Goal: Task Accomplishment & Management: Manage account settings

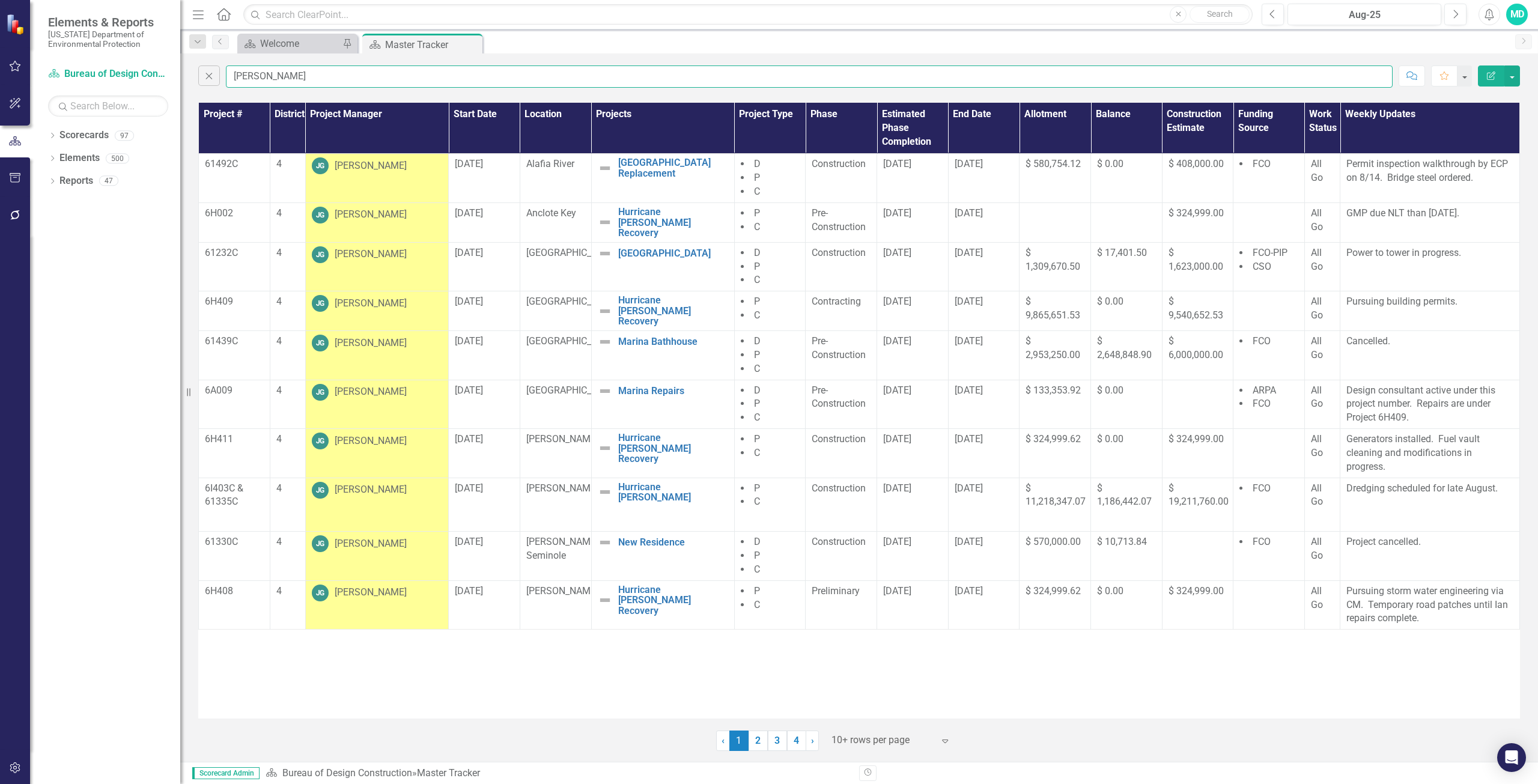
click at [262, 78] on input "goss" at bounding box center [810, 77] width 1167 height 23
type input "g"
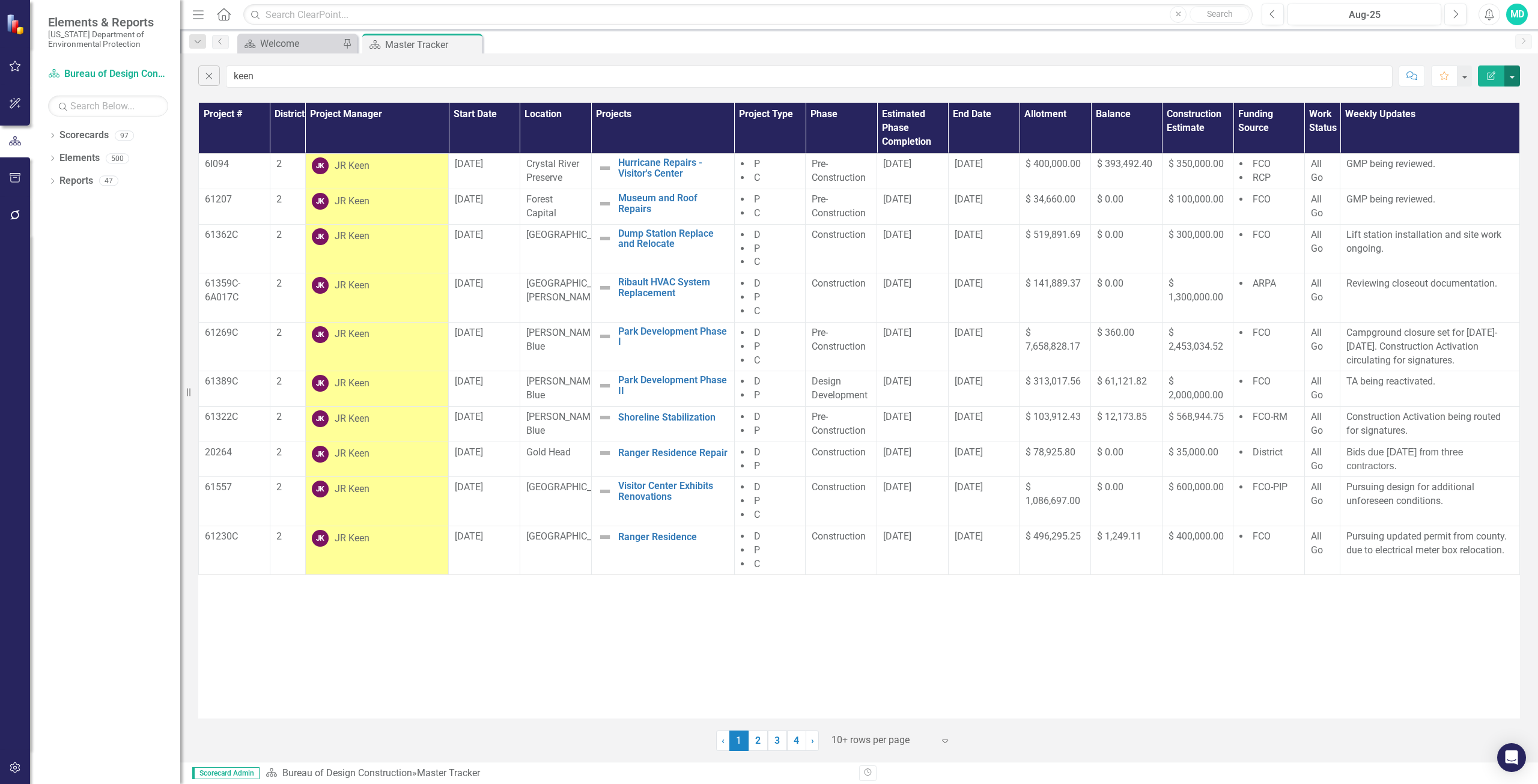
click at [1515, 78] on button "button" at bounding box center [1512, 76] width 15 height 21
click at [1485, 127] on link "PDF Export to PDF" at bounding box center [1471, 122] width 95 height 23
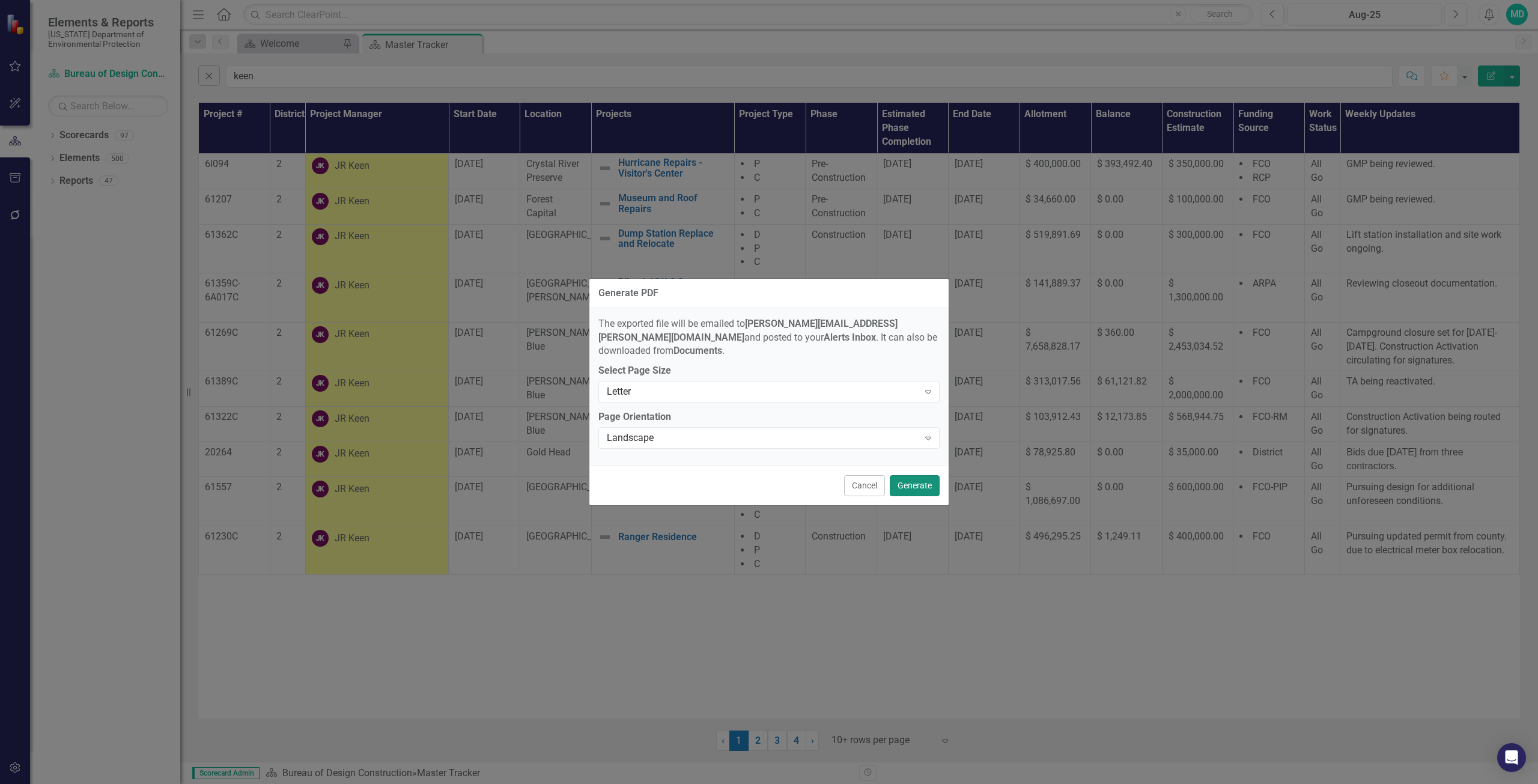
click at [920, 479] on button "Generate" at bounding box center [914, 485] width 50 height 21
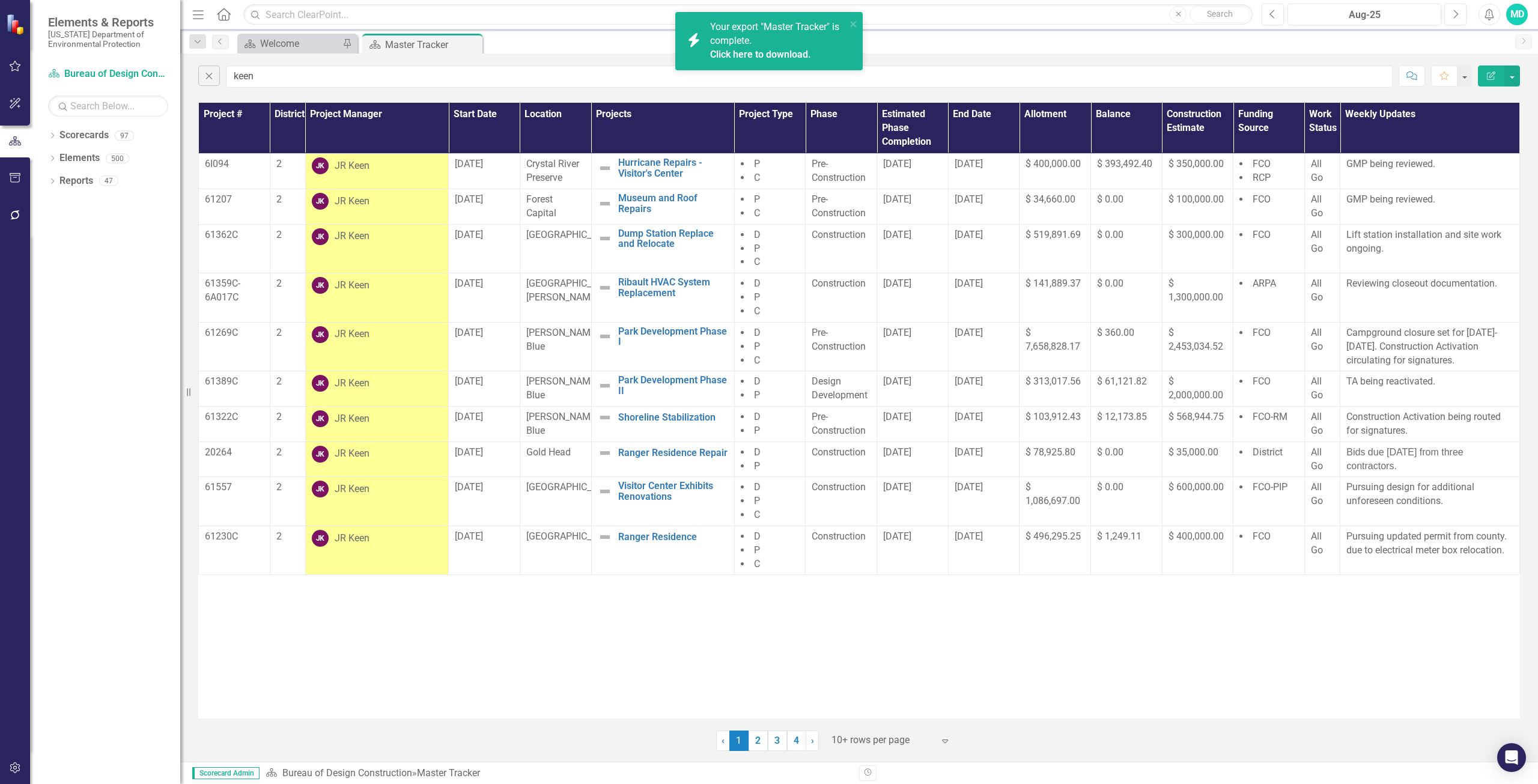
click at [792, 48] on div "Click here to download." at bounding box center [776, 54] width 133 height 14
click at [1508, 80] on button "button" at bounding box center [1512, 76] width 15 height 21
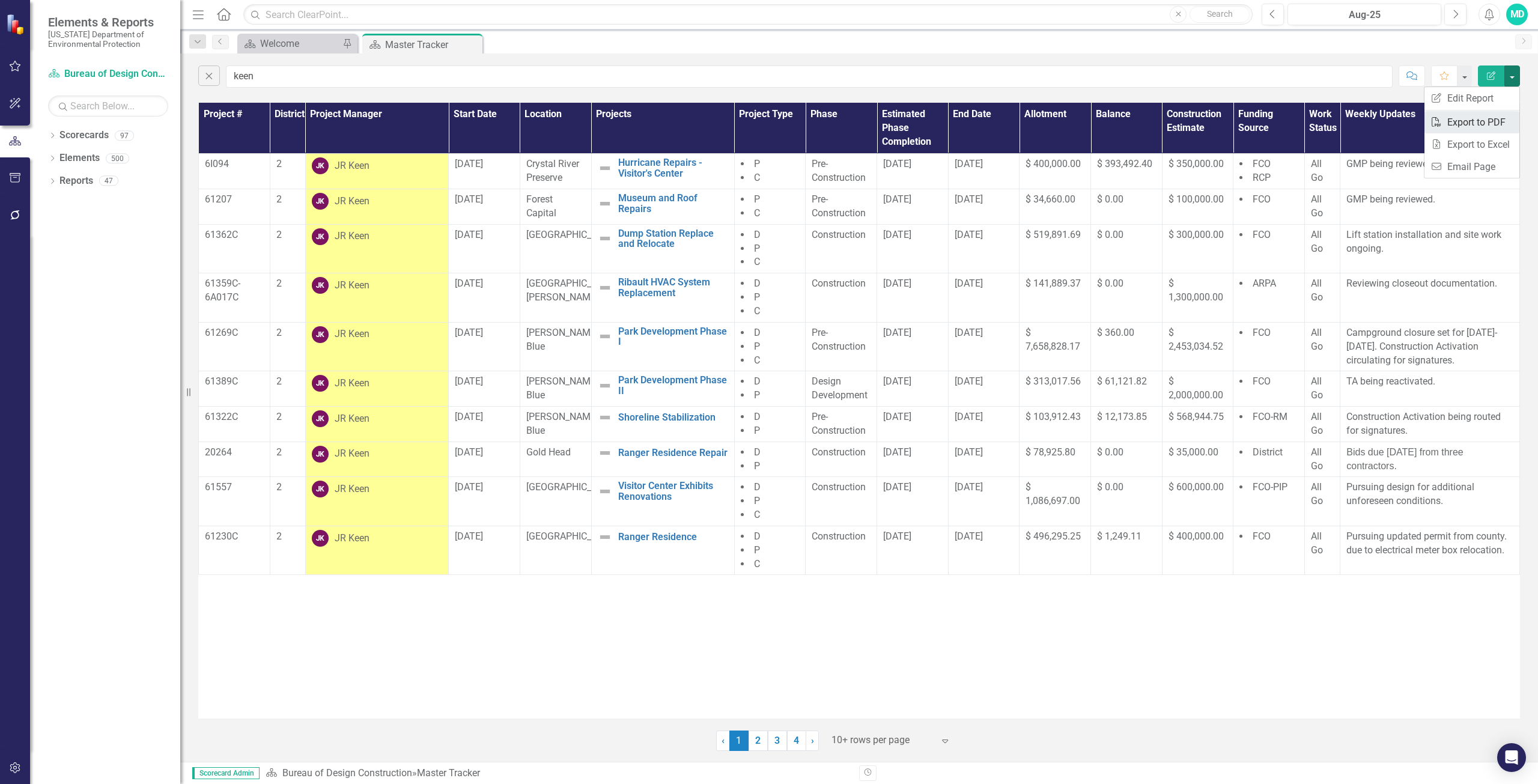
click at [1481, 123] on link "PDF Export to PDF" at bounding box center [1471, 122] width 95 height 23
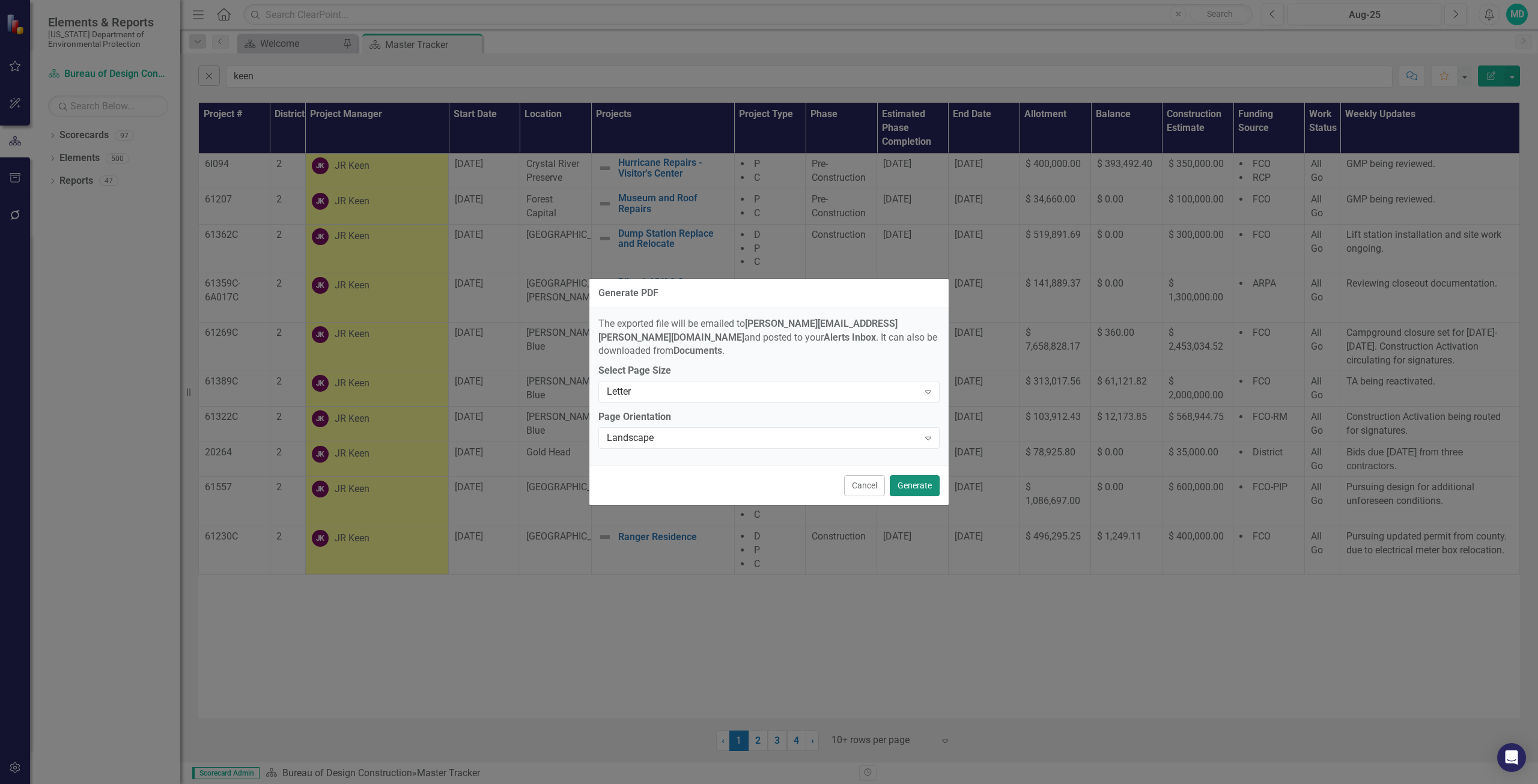
click at [920, 478] on button "Generate" at bounding box center [914, 485] width 50 height 21
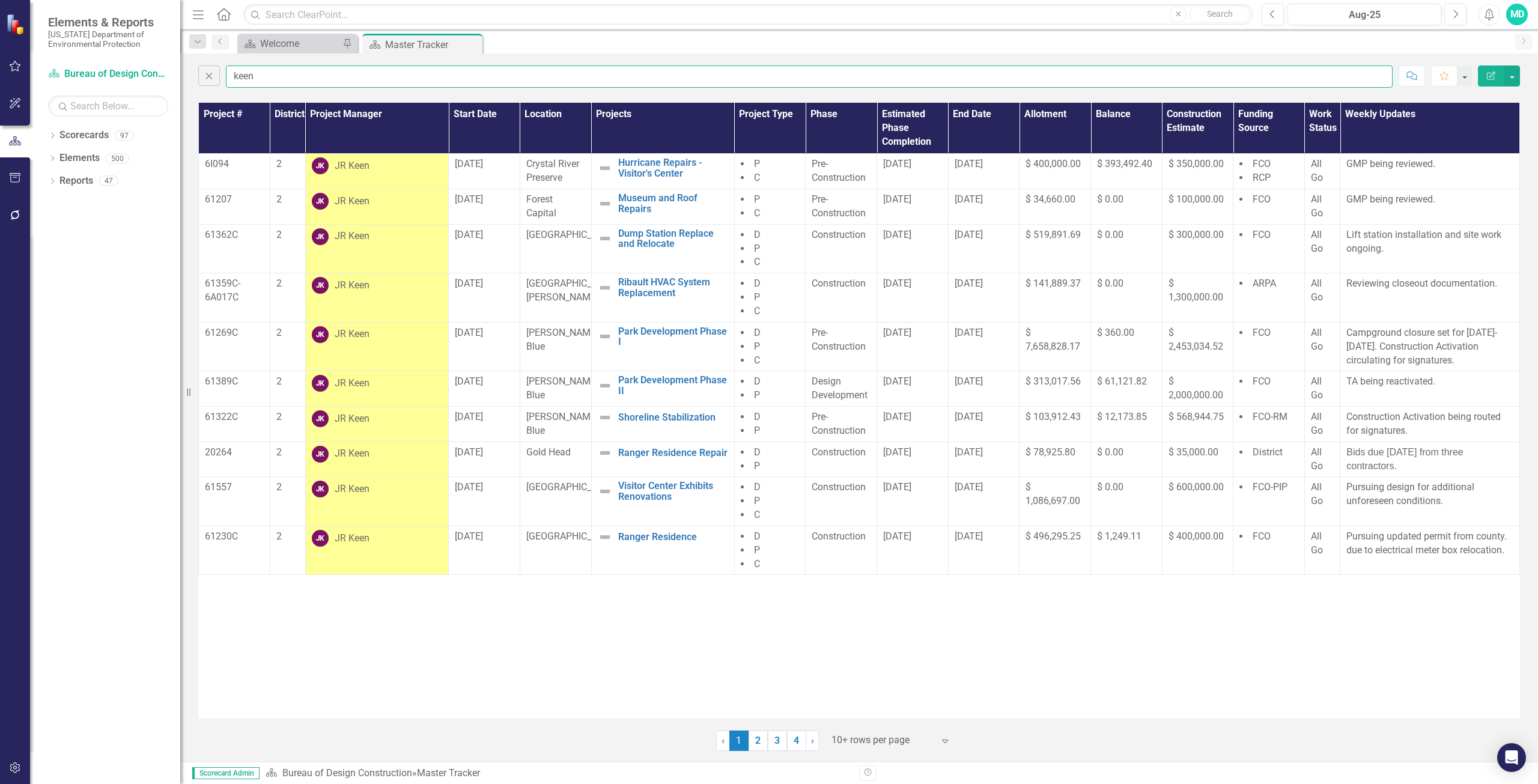
click at [302, 75] on input "keen" at bounding box center [810, 77] width 1167 height 23
type input "k"
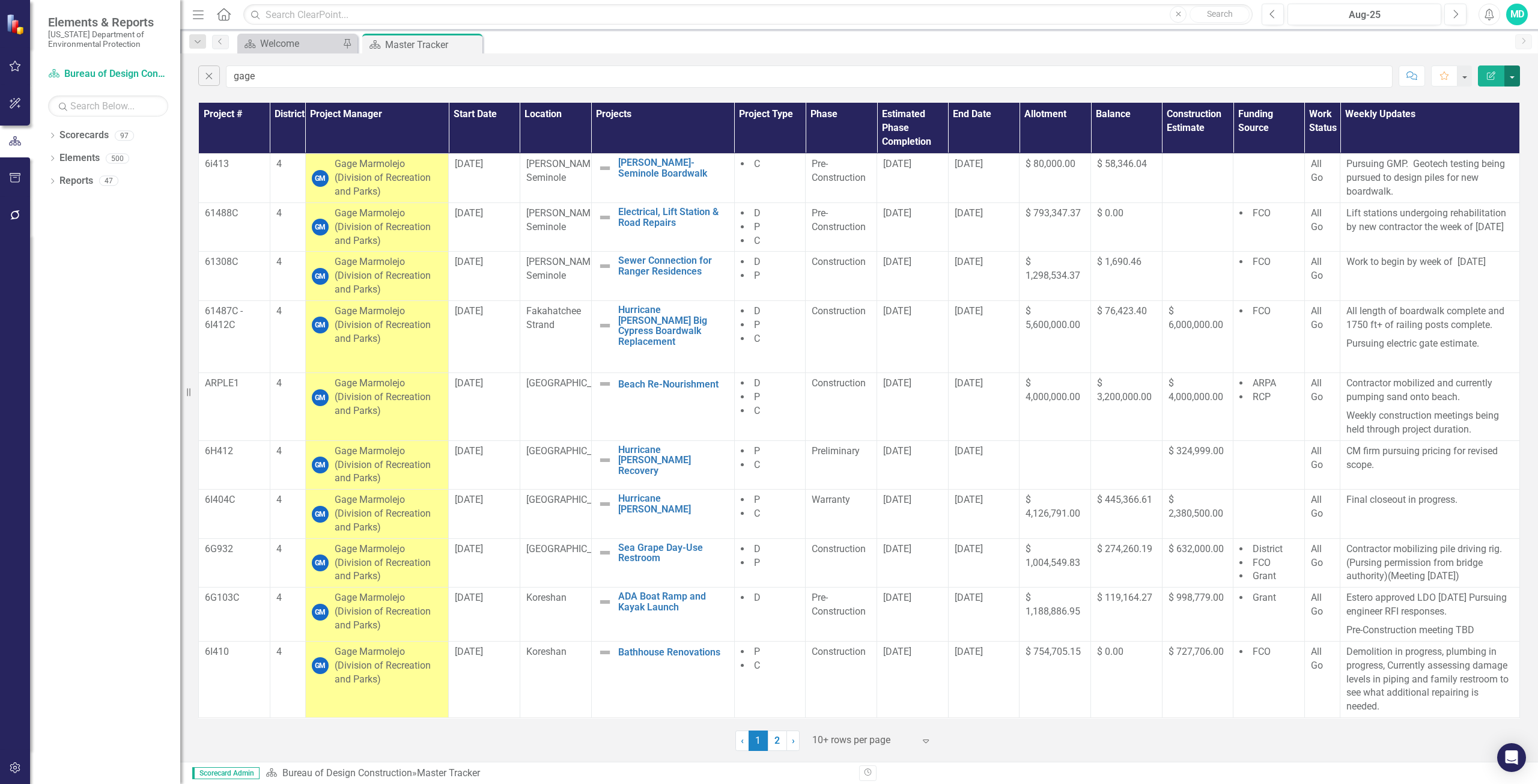
click at [1510, 81] on button "button" at bounding box center [1512, 76] width 15 height 21
click at [1473, 123] on link "PDF Export to PDF" at bounding box center [1471, 122] width 95 height 23
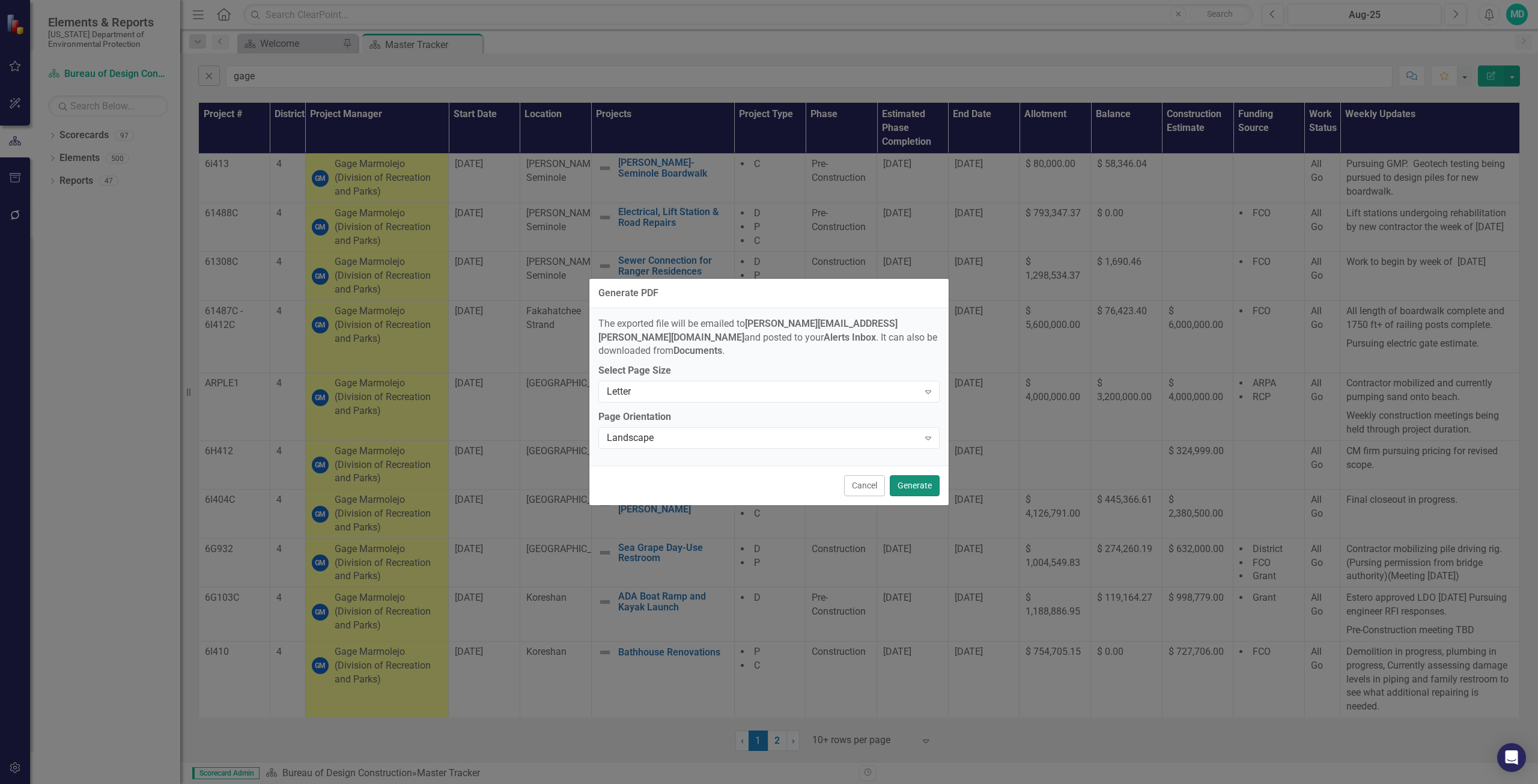
click at [917, 488] on button "Generate" at bounding box center [914, 485] width 50 height 21
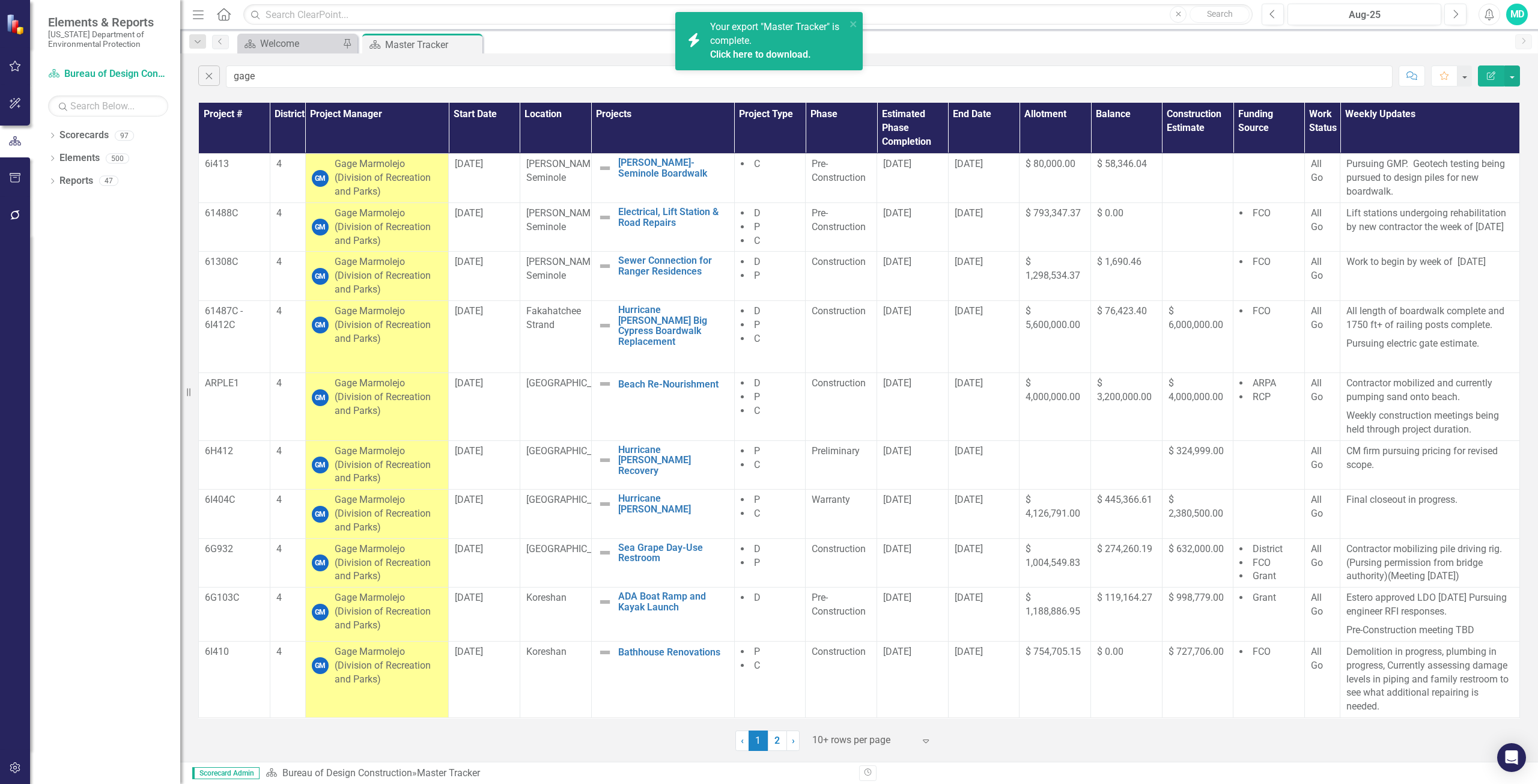
click at [783, 38] on div "Your export "Master Tracker" is complete. Click here to download." at bounding box center [778, 41] width 136 height 41
click at [747, 59] on link "Click here to download." at bounding box center [761, 54] width 101 height 12
click at [290, 80] on input "gage" at bounding box center [810, 77] width 1167 height 23
type input "g"
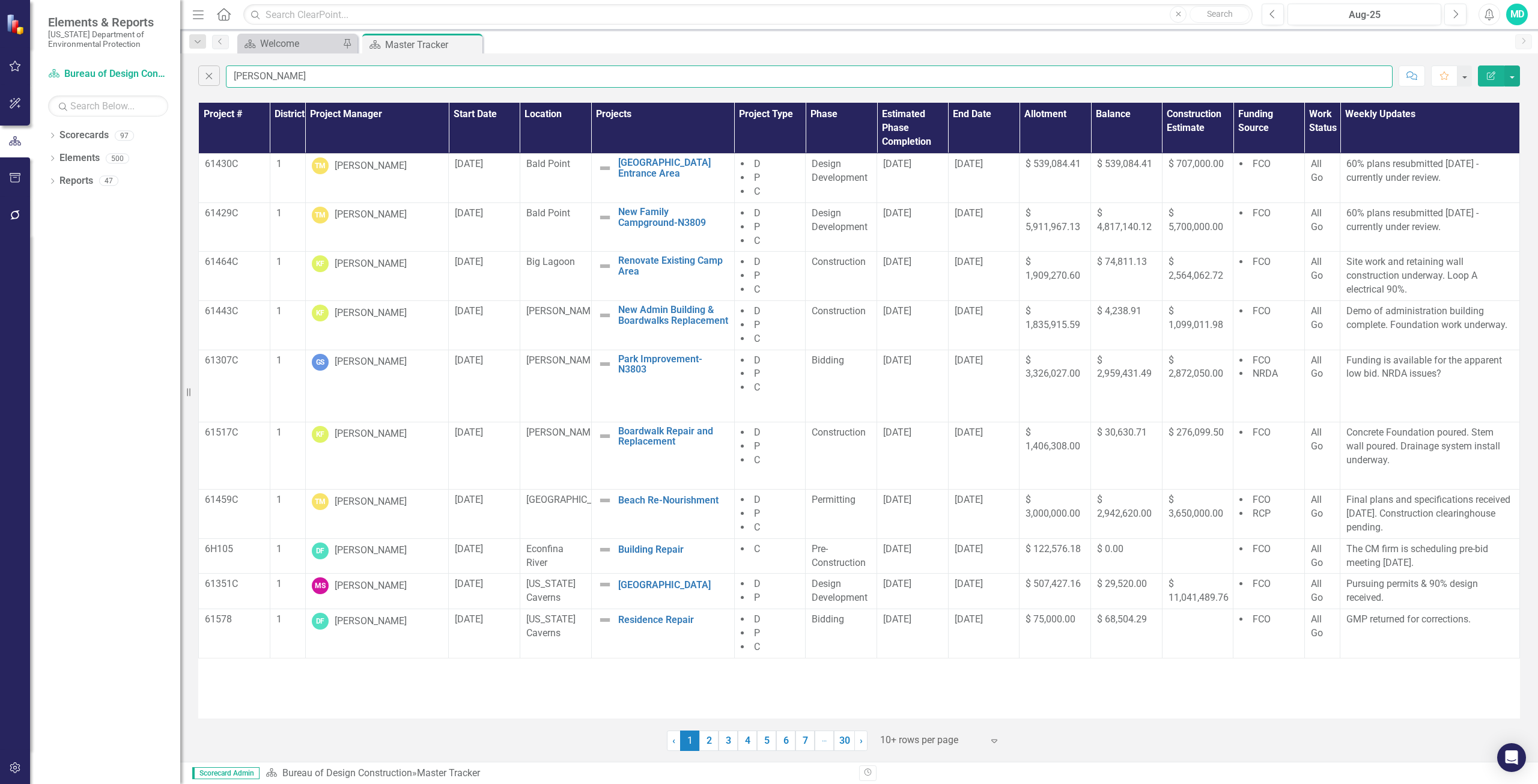
type input "goss"
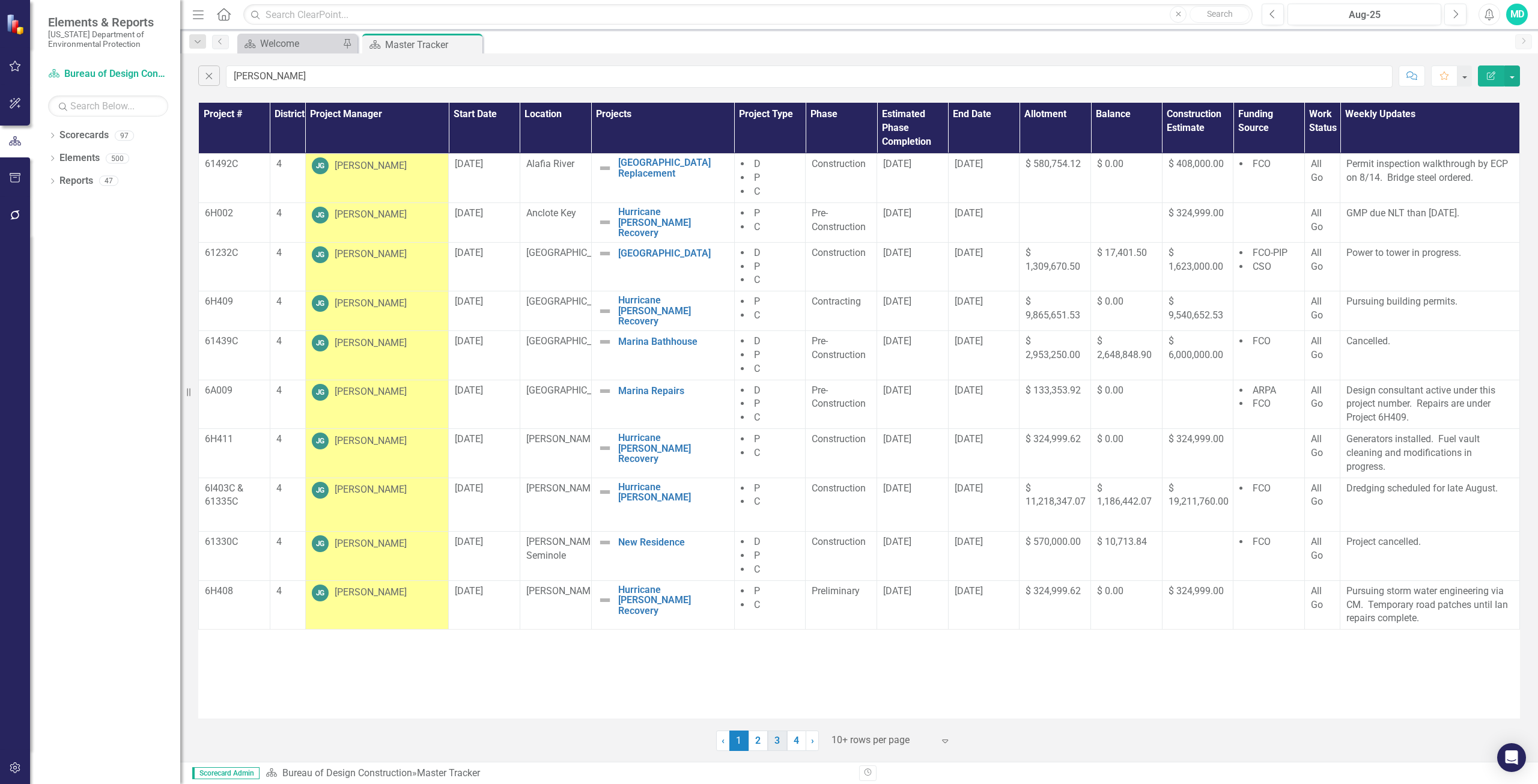
click at [776, 747] on link "3" at bounding box center [777, 740] width 19 height 21
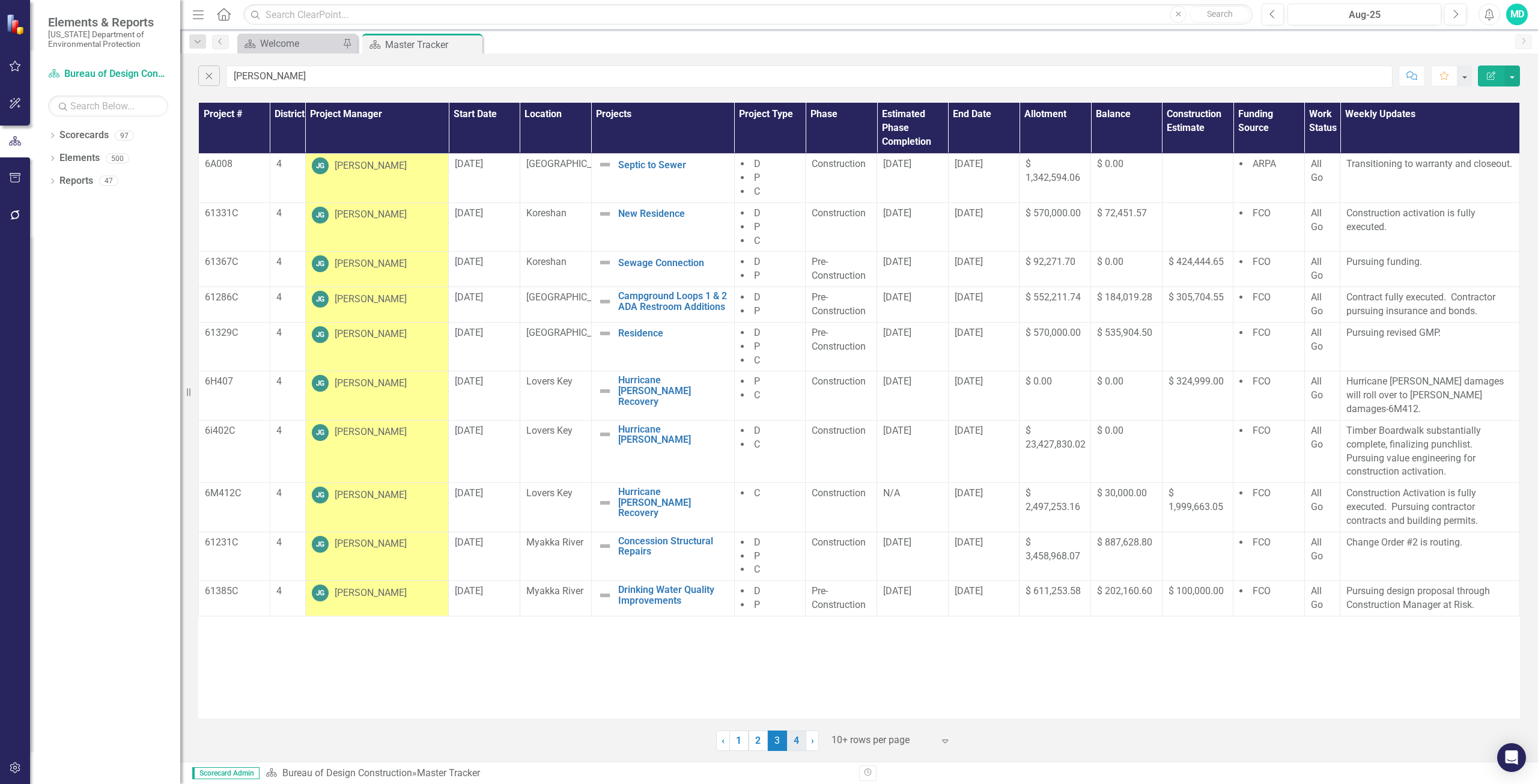
click at [793, 743] on link "4" at bounding box center [796, 740] width 19 height 21
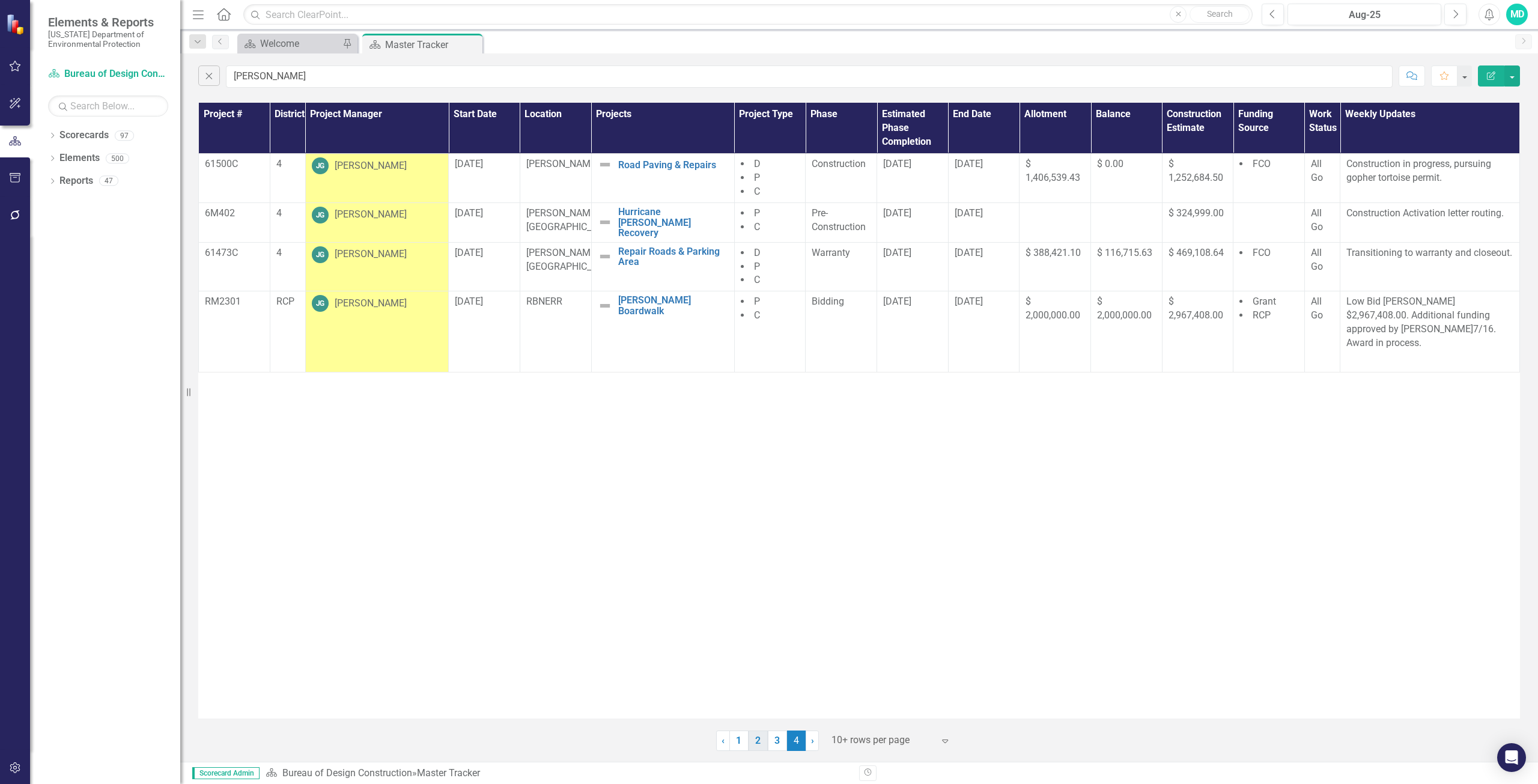
click at [757, 746] on link "2" at bounding box center [757, 740] width 19 height 21
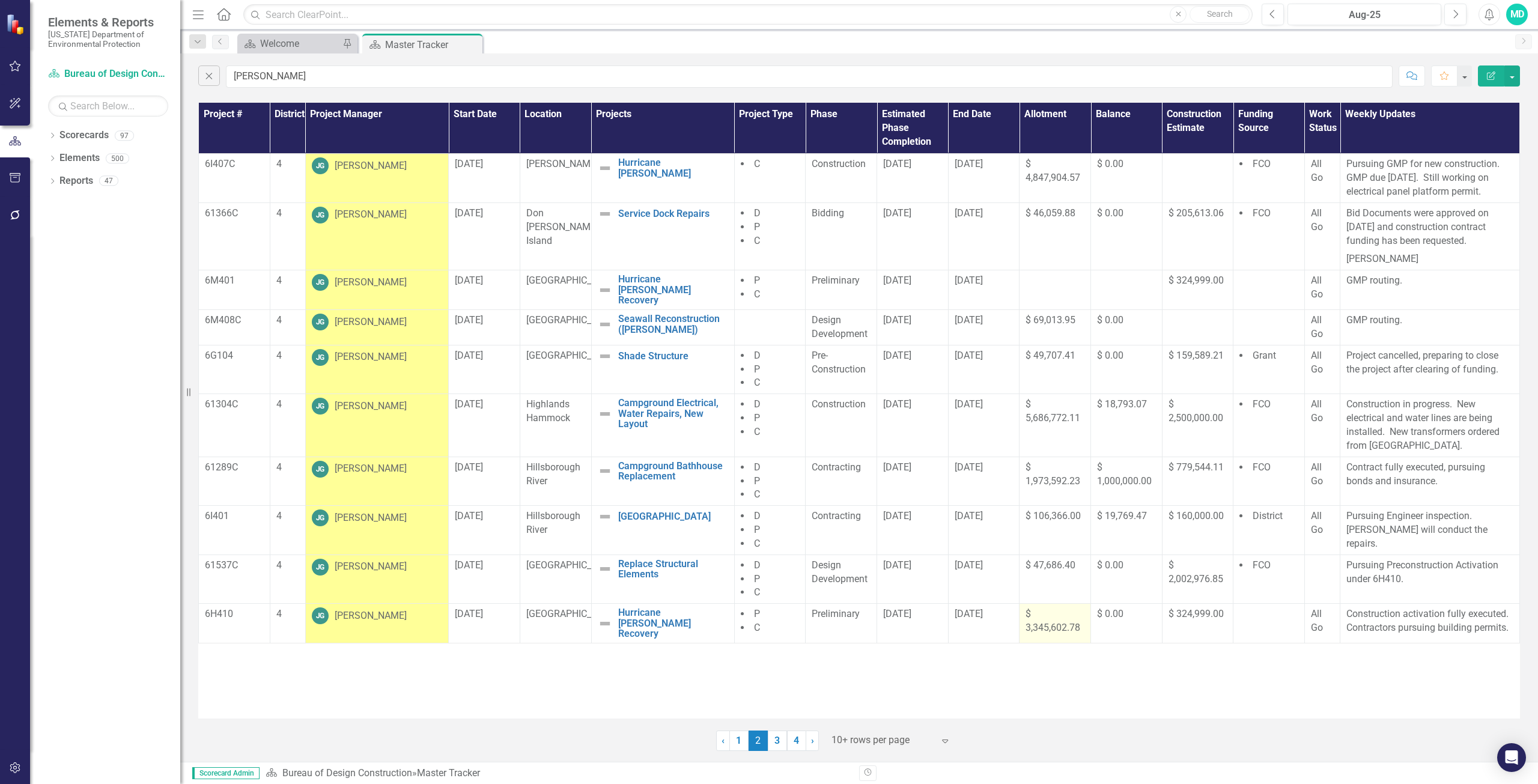
click at [1041, 633] on span "$ 3,345,602.78" at bounding box center [1053, 620] width 55 height 25
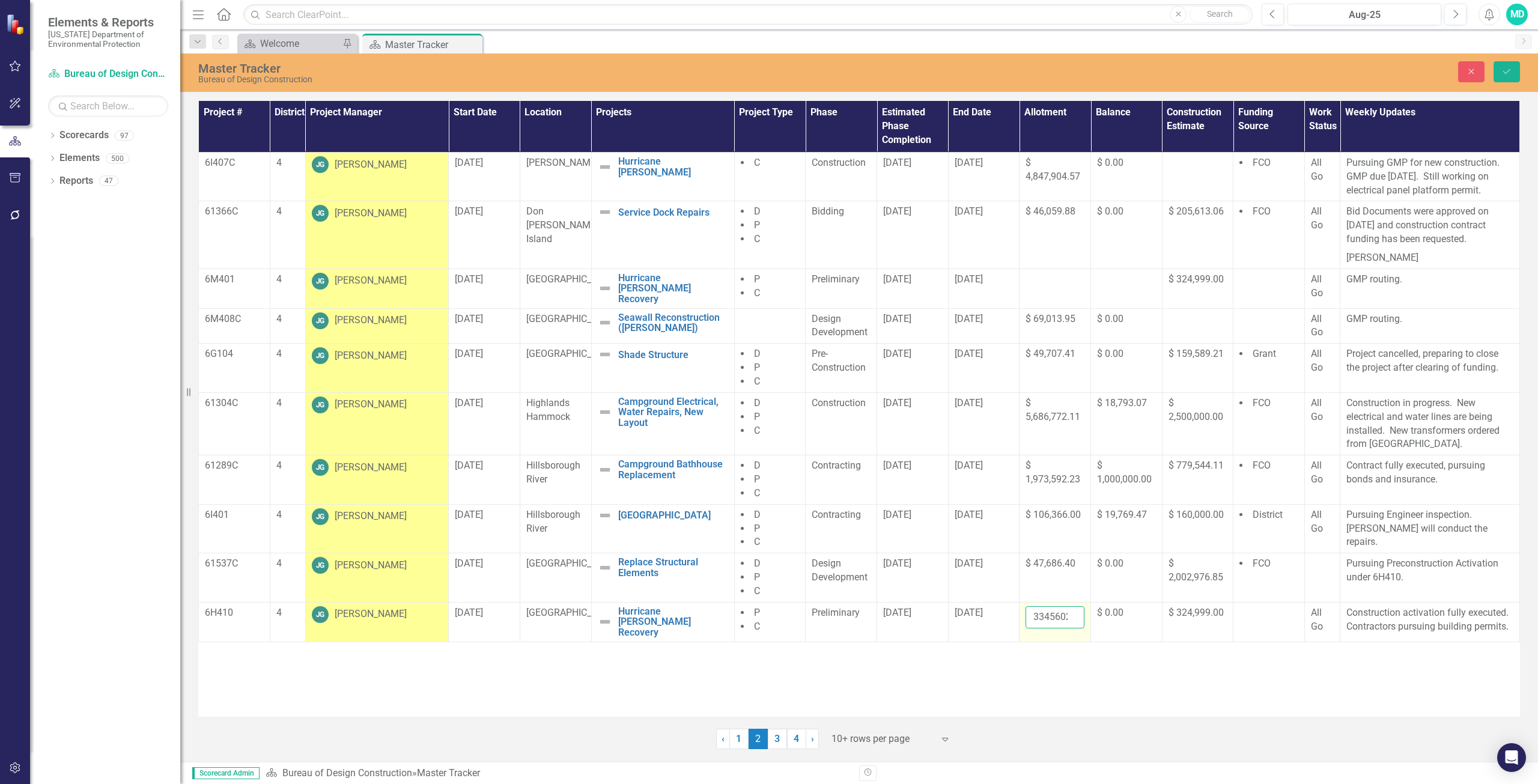
click at [1042, 628] on input "3345602.78" at bounding box center [1055, 616] width 59 height 23
type input "3"
type input "3355682.03"
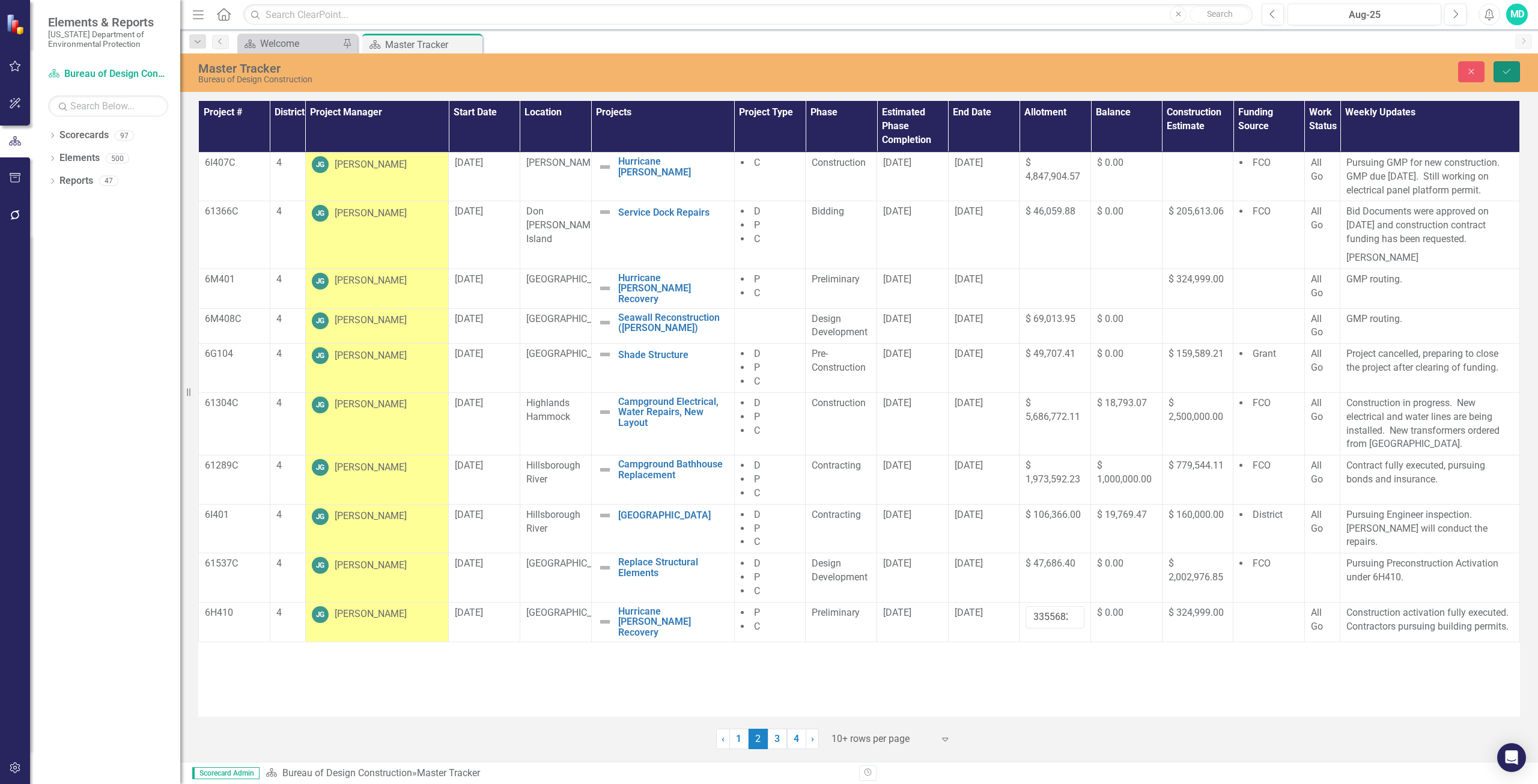
click at [1512, 71] on icon "Save" at bounding box center [1506, 71] width 11 height 8
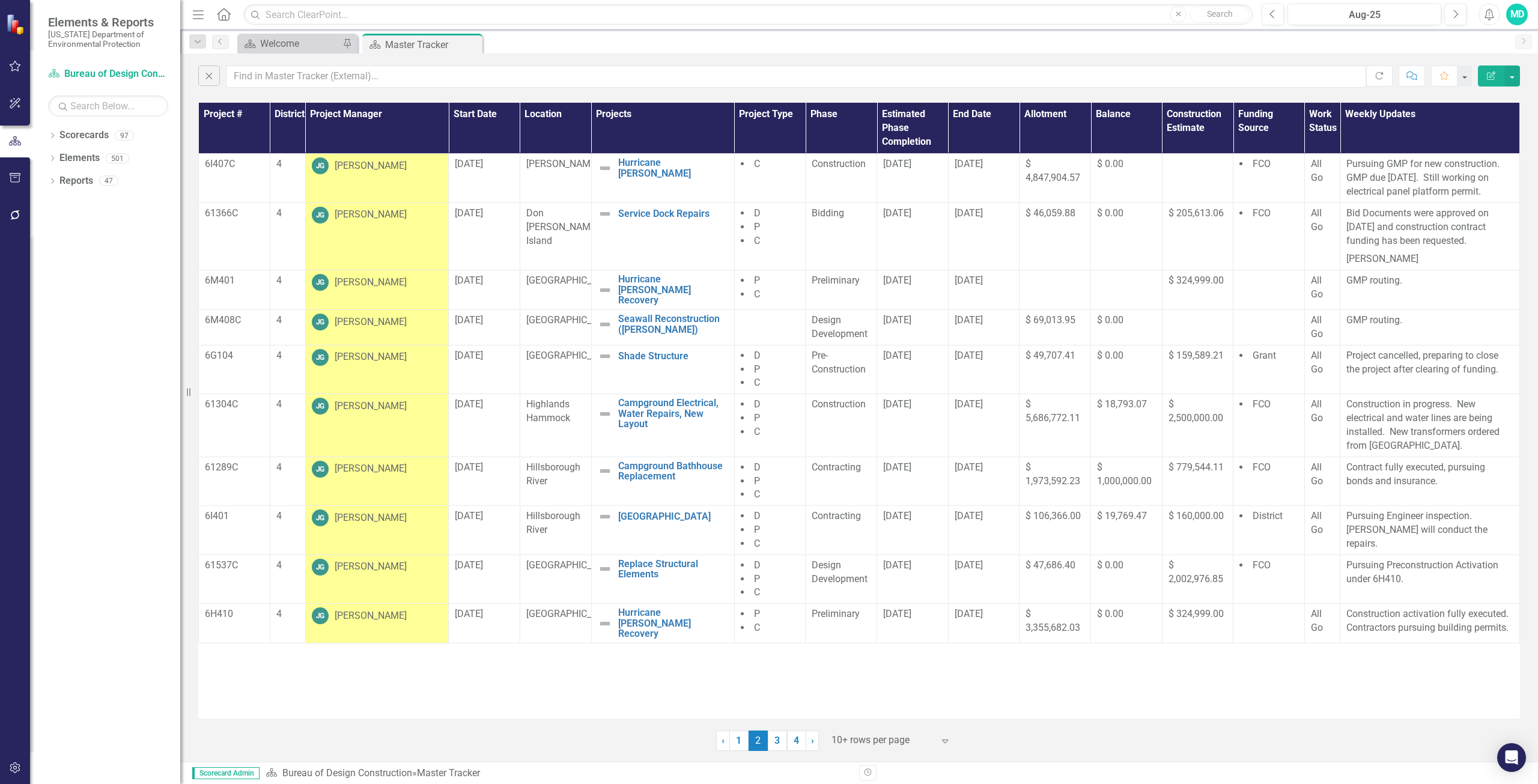
click at [1091, 699] on div "Project # District Project Manager Start Date Location Projects Project Type Ph…" at bounding box center [859, 410] width 1322 height 615
click at [316, 93] on div "Close Refresh Comment Favorite Edit Report" at bounding box center [859, 73] width 1358 height 41
click at [316, 84] on input "text" at bounding box center [796, 77] width 1140 height 23
type input "keen"
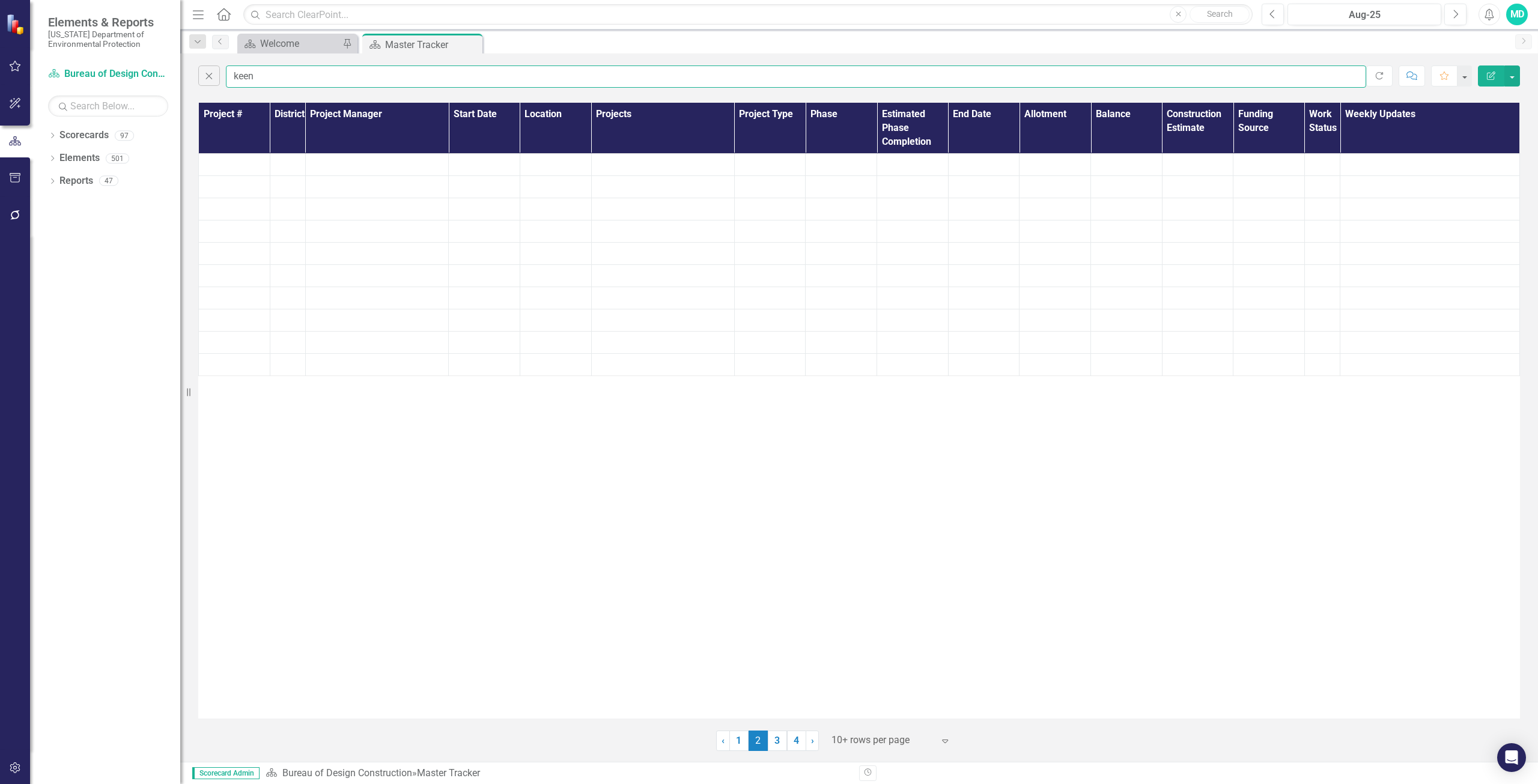
click at [379, 77] on input "keen" at bounding box center [796, 77] width 1140 height 23
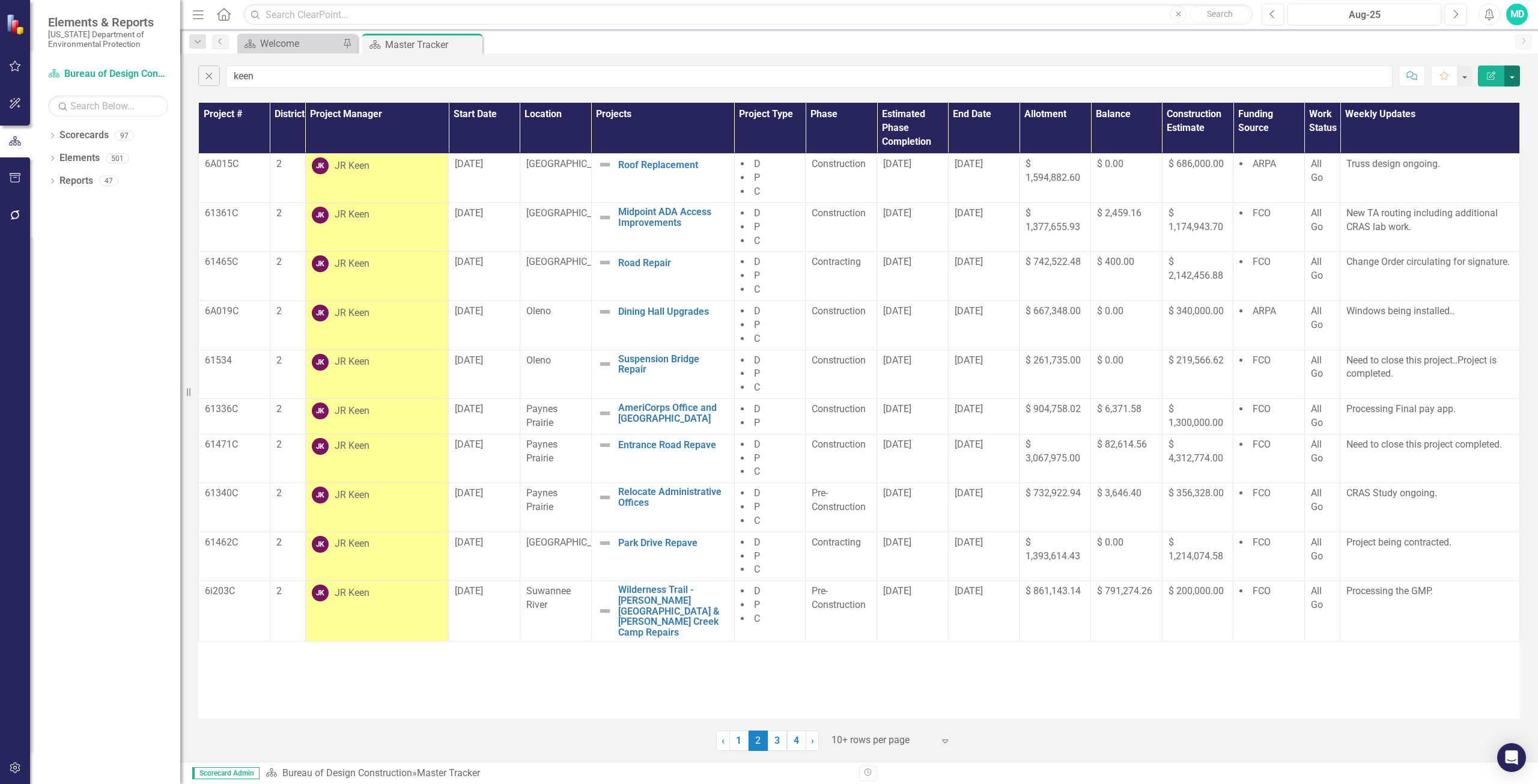
click at [1511, 73] on button "button" at bounding box center [1512, 76] width 15 height 21
click at [1467, 123] on link "PDF Export to PDF" at bounding box center [1471, 122] width 95 height 23
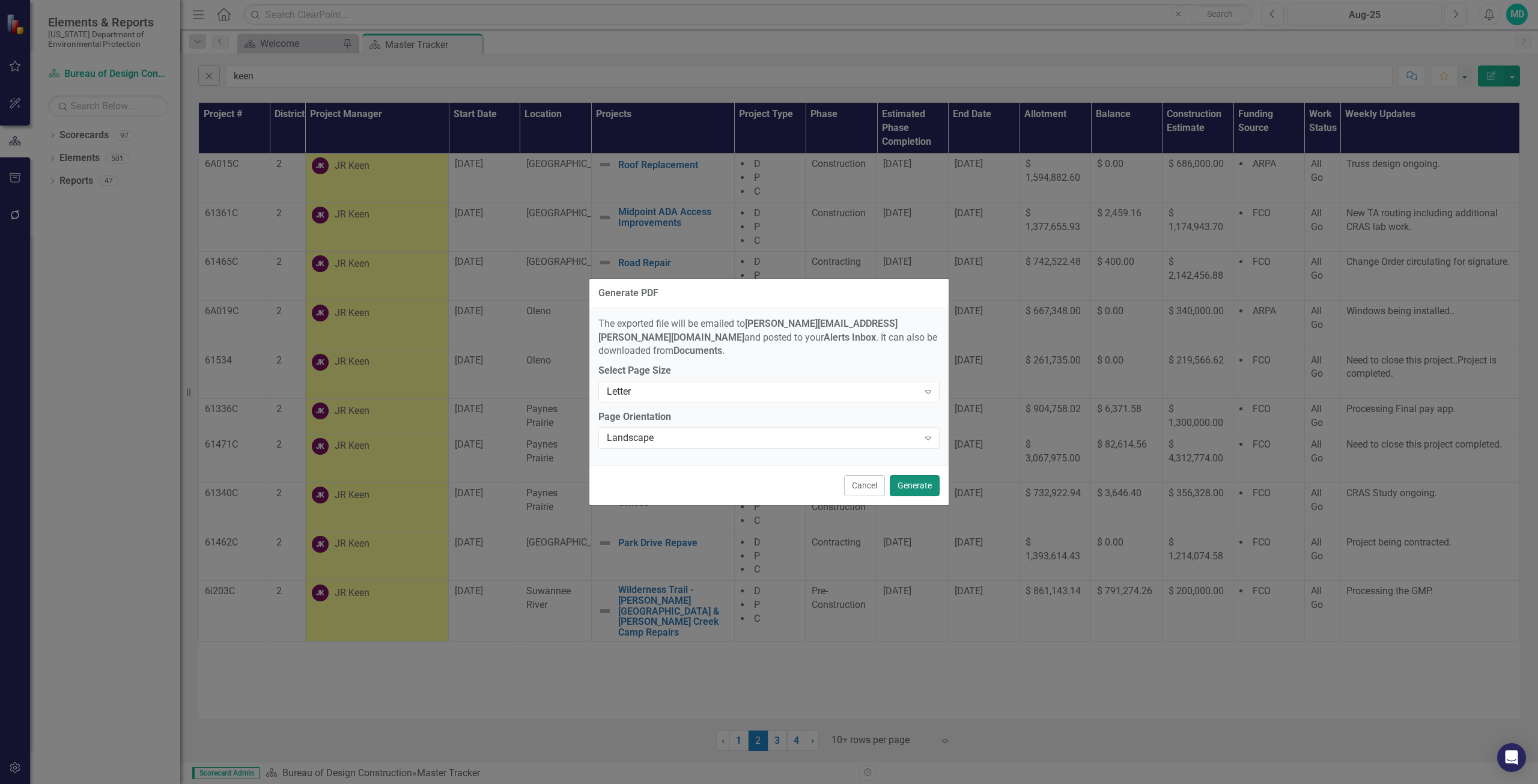
click at [920, 483] on button "Generate" at bounding box center [914, 485] width 50 height 21
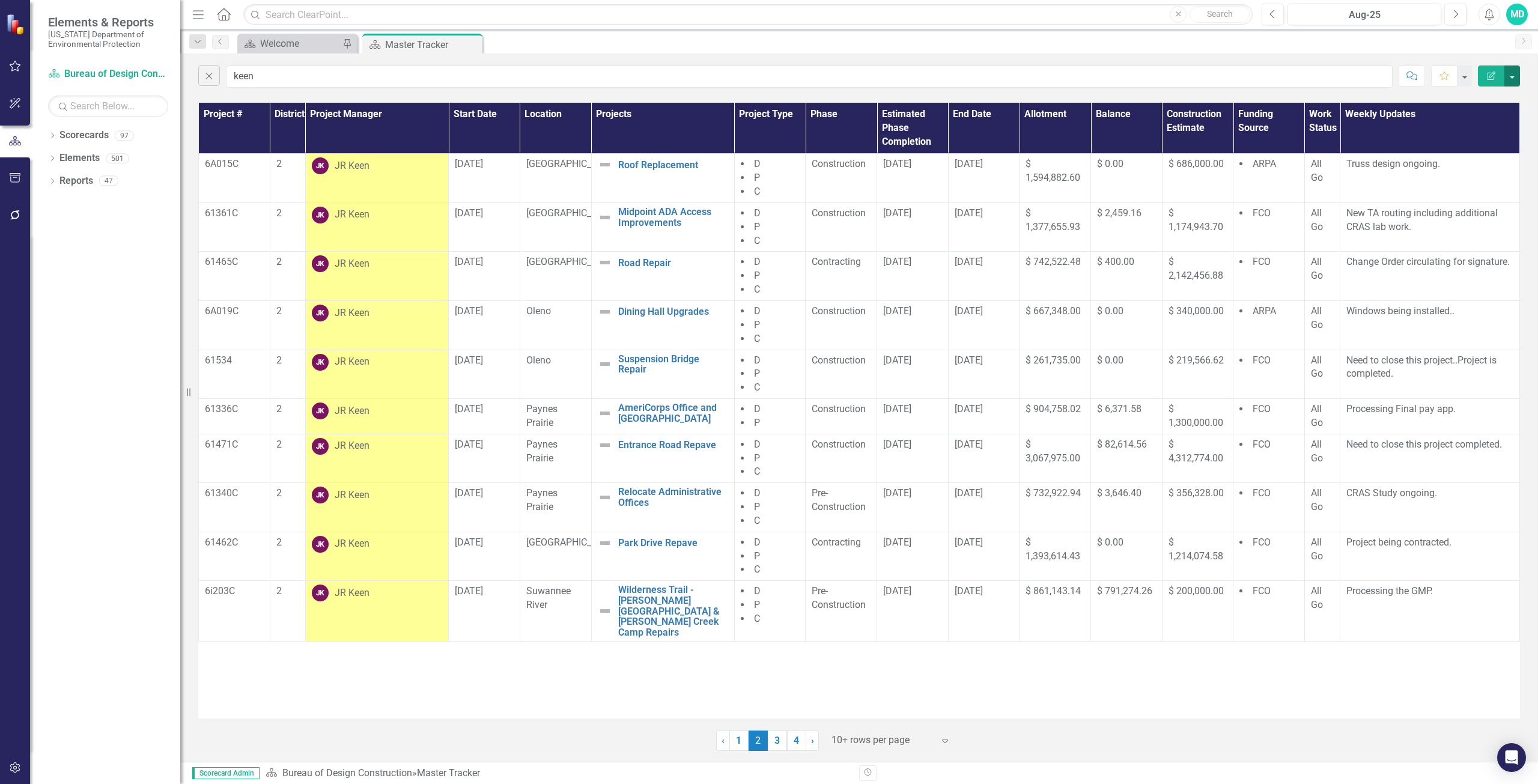
click at [1515, 75] on button "button" at bounding box center [1512, 76] width 15 height 21
click at [1484, 127] on link "PDF Export to PDF" at bounding box center [1471, 122] width 95 height 23
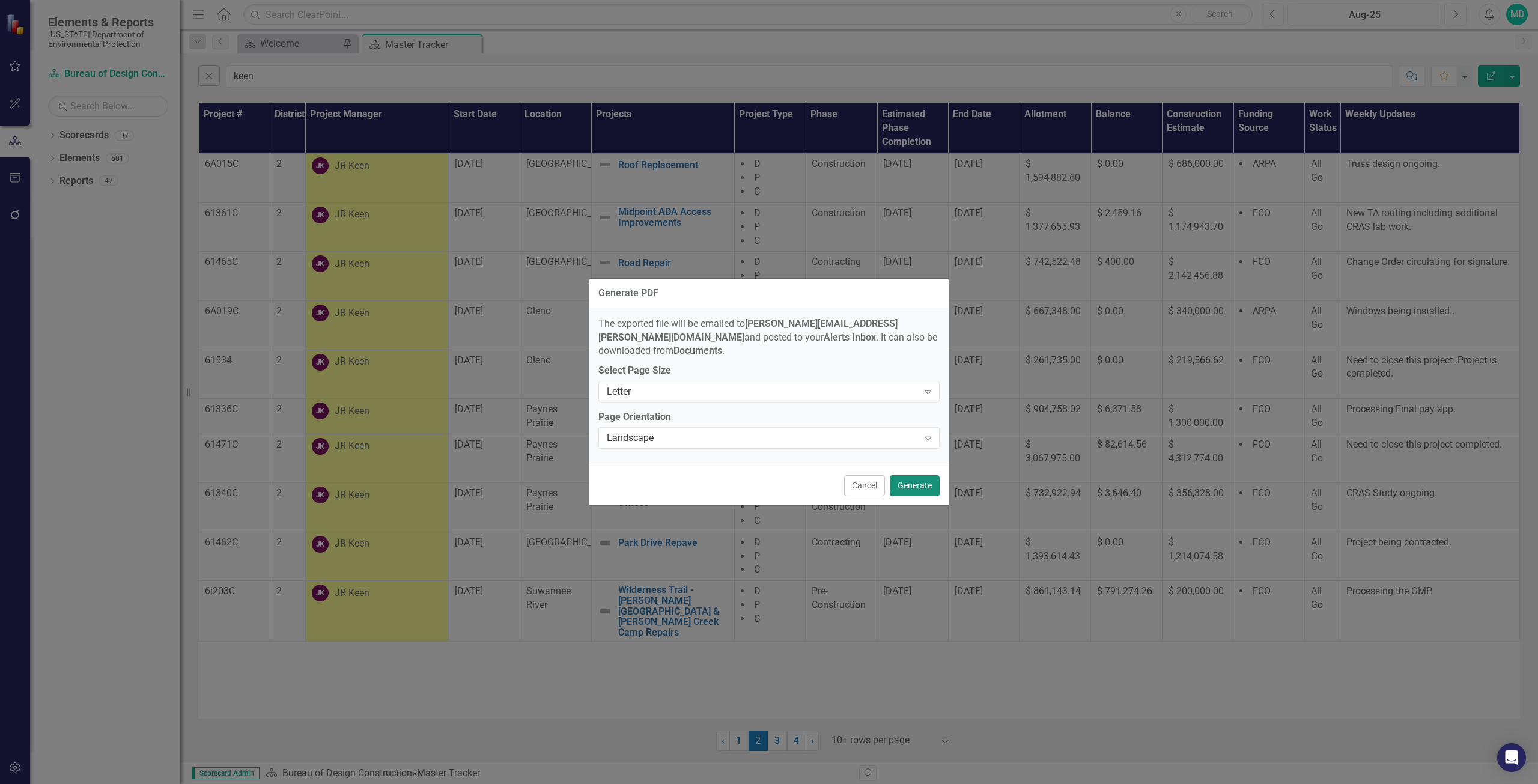
click at [913, 475] on button "Generate" at bounding box center [914, 485] width 50 height 21
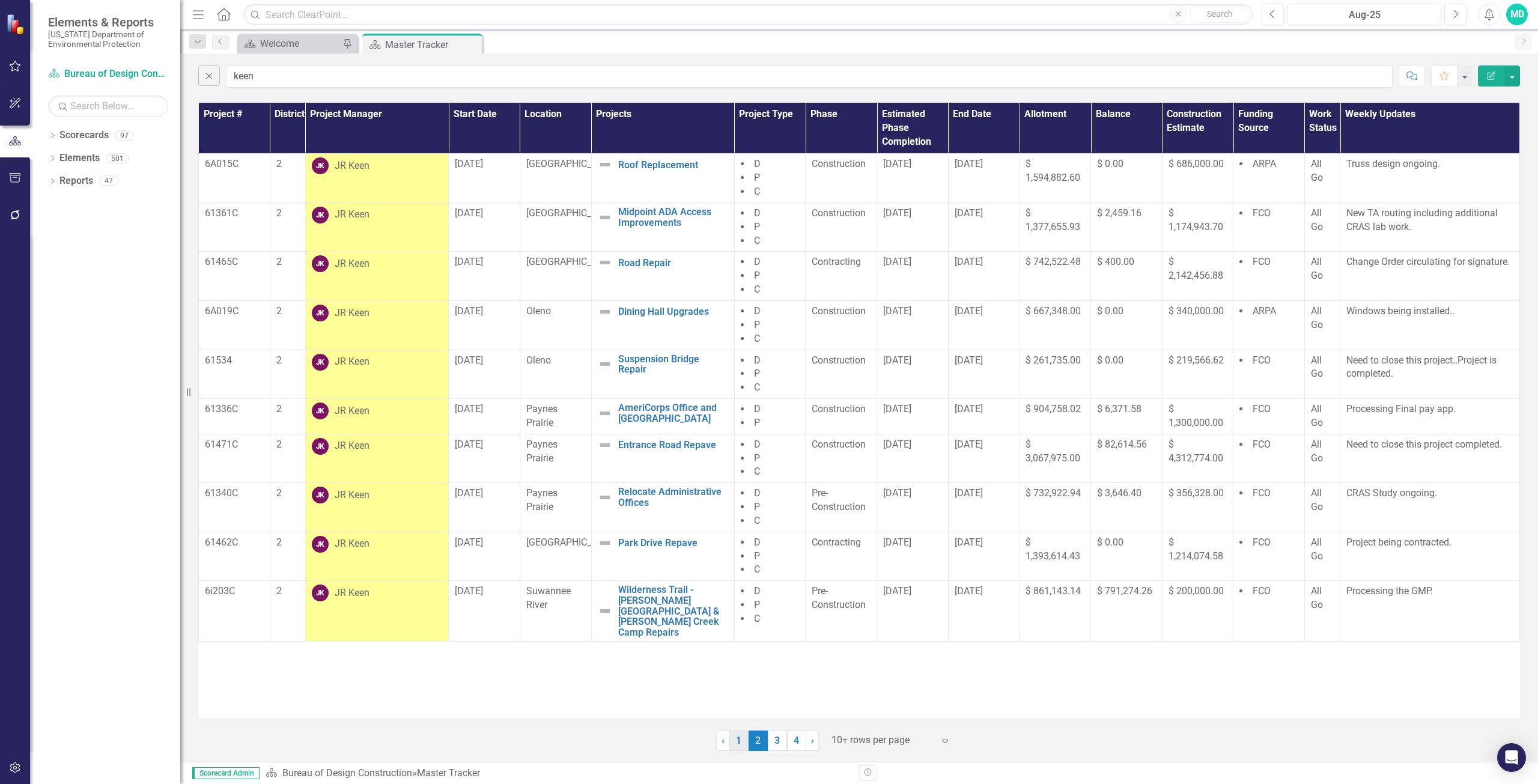
click at [737, 743] on link "1" at bounding box center [738, 740] width 19 height 21
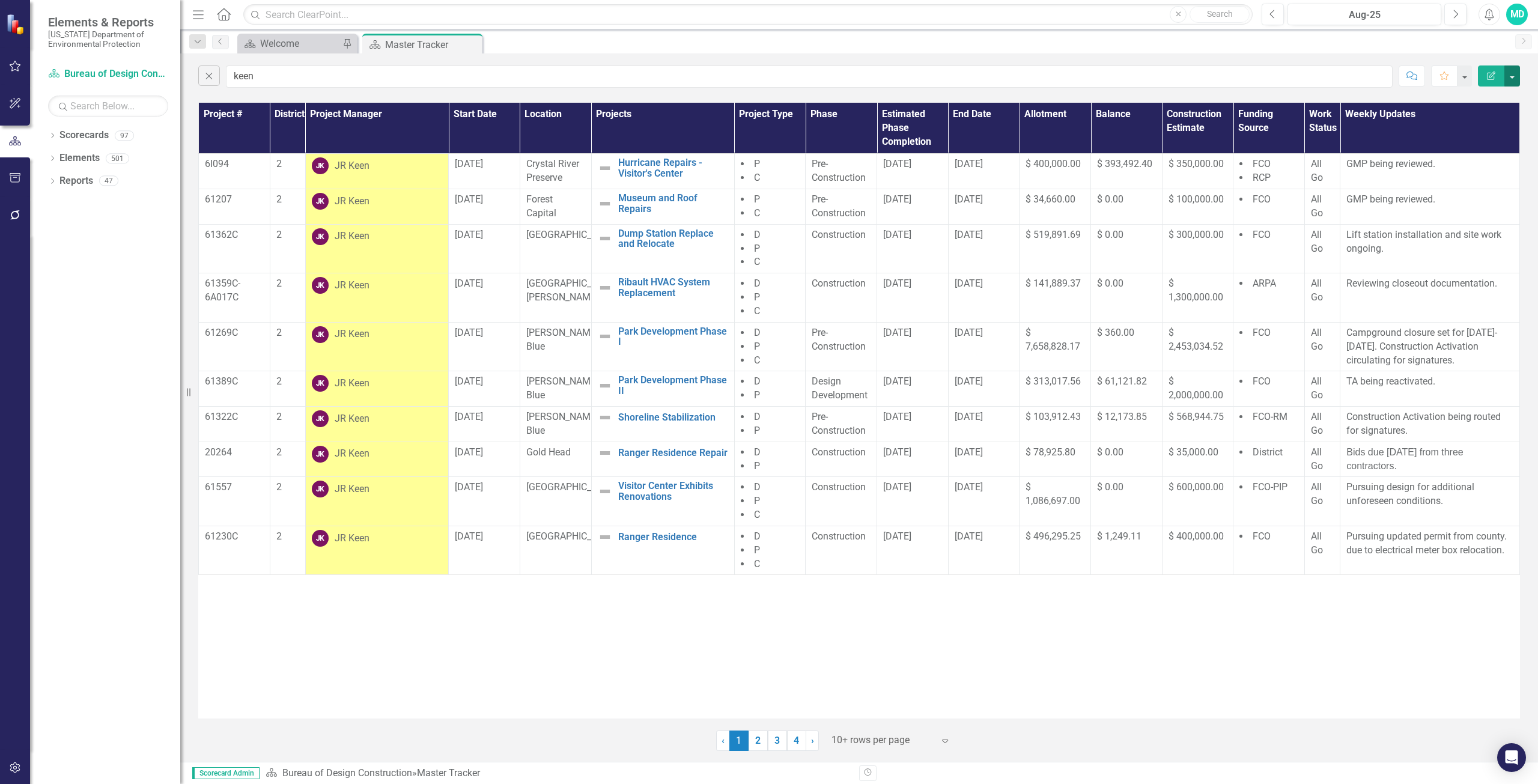
click at [1511, 76] on button "button" at bounding box center [1512, 76] width 15 height 21
click at [1481, 120] on link "PDF Export to PDF" at bounding box center [1471, 122] width 95 height 23
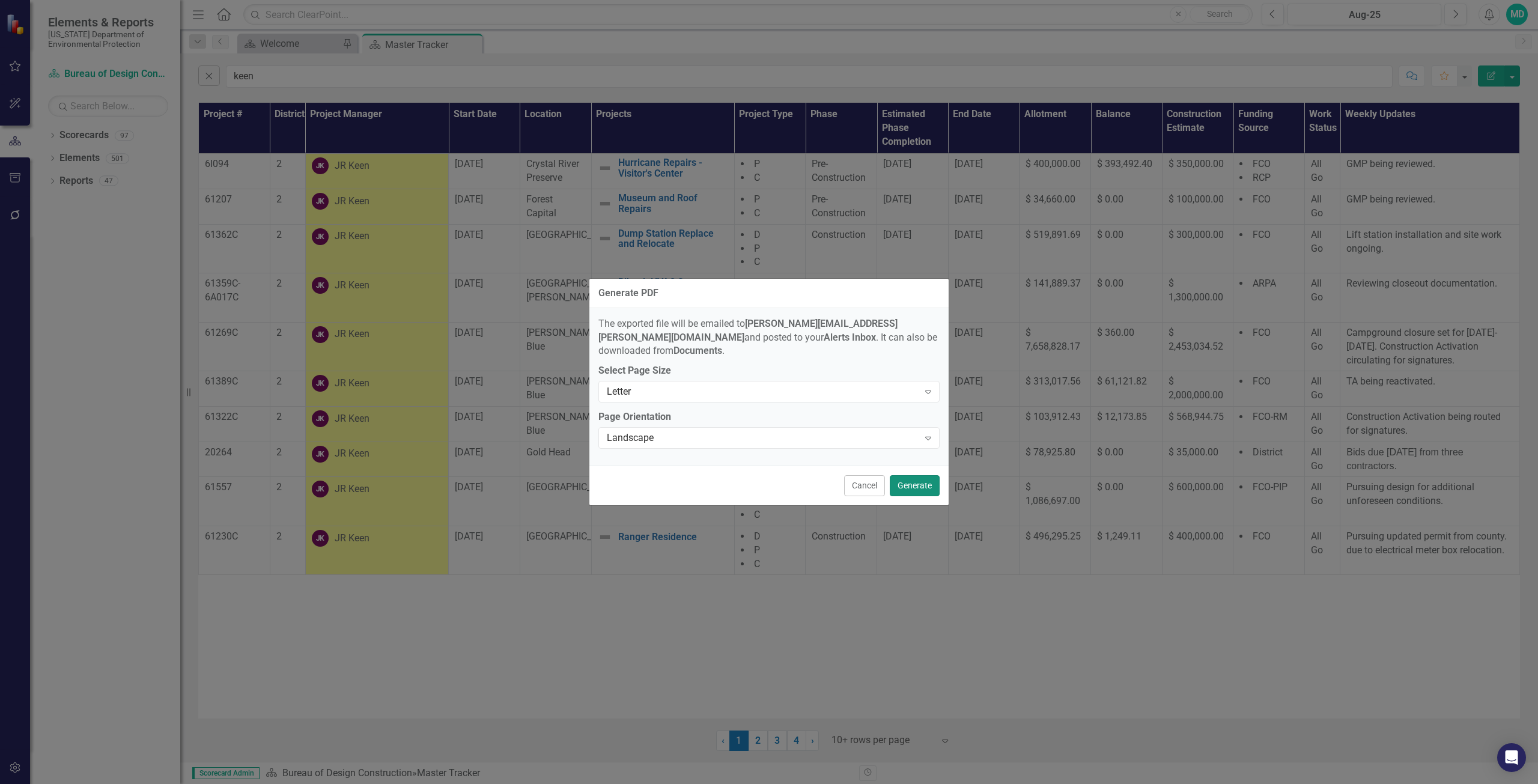
click at [913, 480] on button "Generate" at bounding box center [914, 485] width 50 height 21
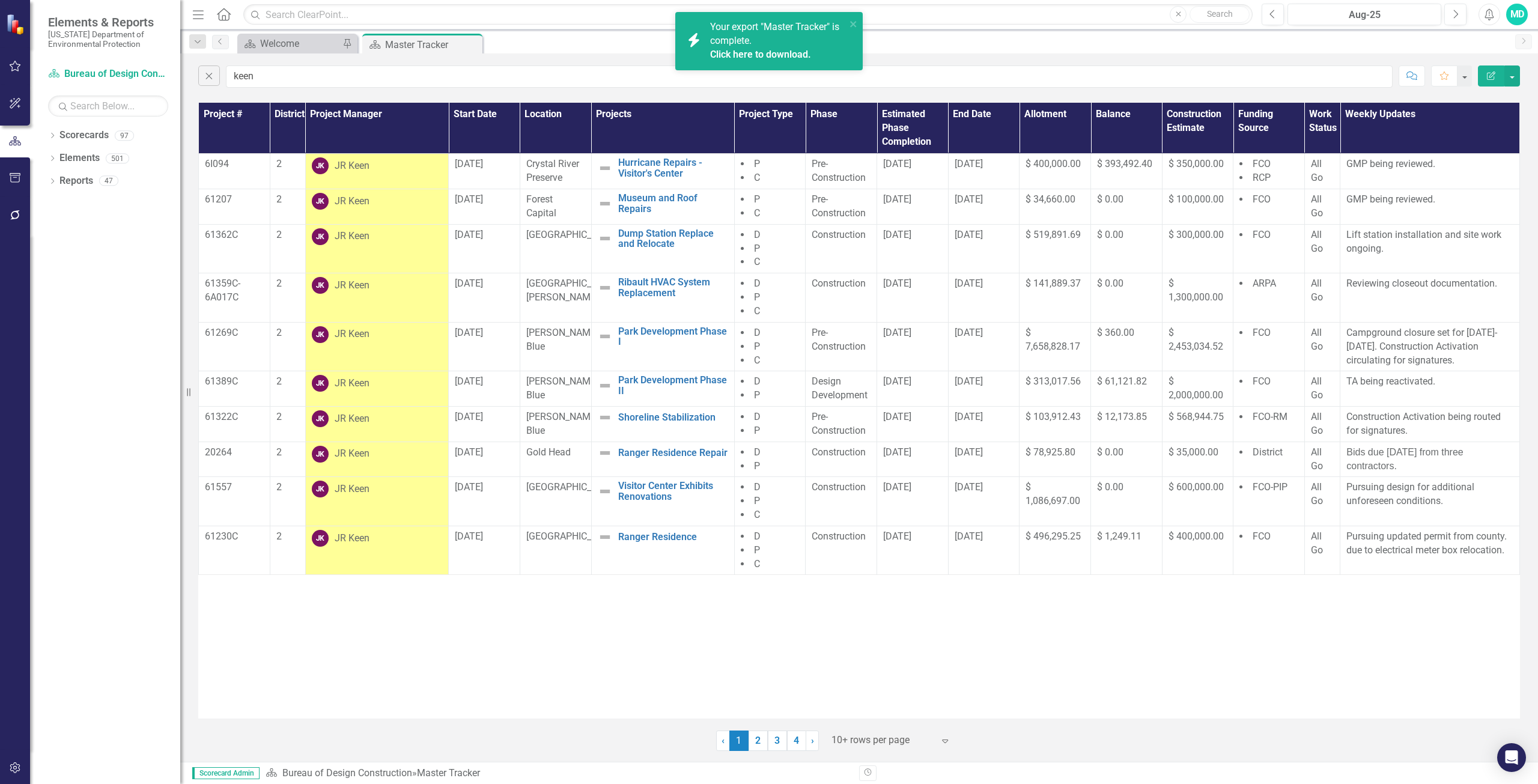
click at [770, 55] on link "Click here to download." at bounding box center [761, 54] width 101 height 12
click at [774, 46] on div "Your export "Master Tracker" is complete. Click here to download." at bounding box center [778, 41] width 136 height 41
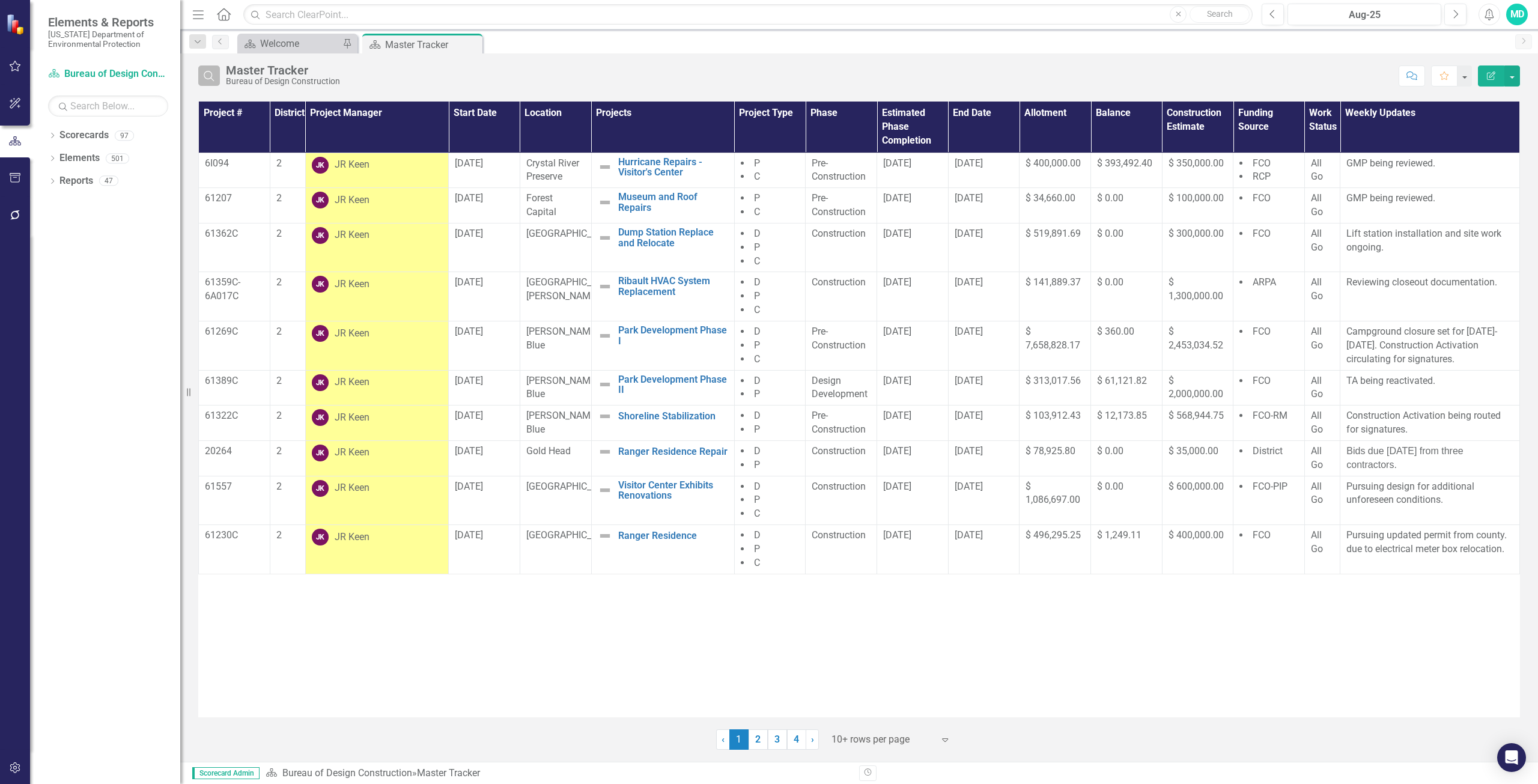
click at [214, 70] on icon "Search" at bounding box center [209, 76] width 14 height 11
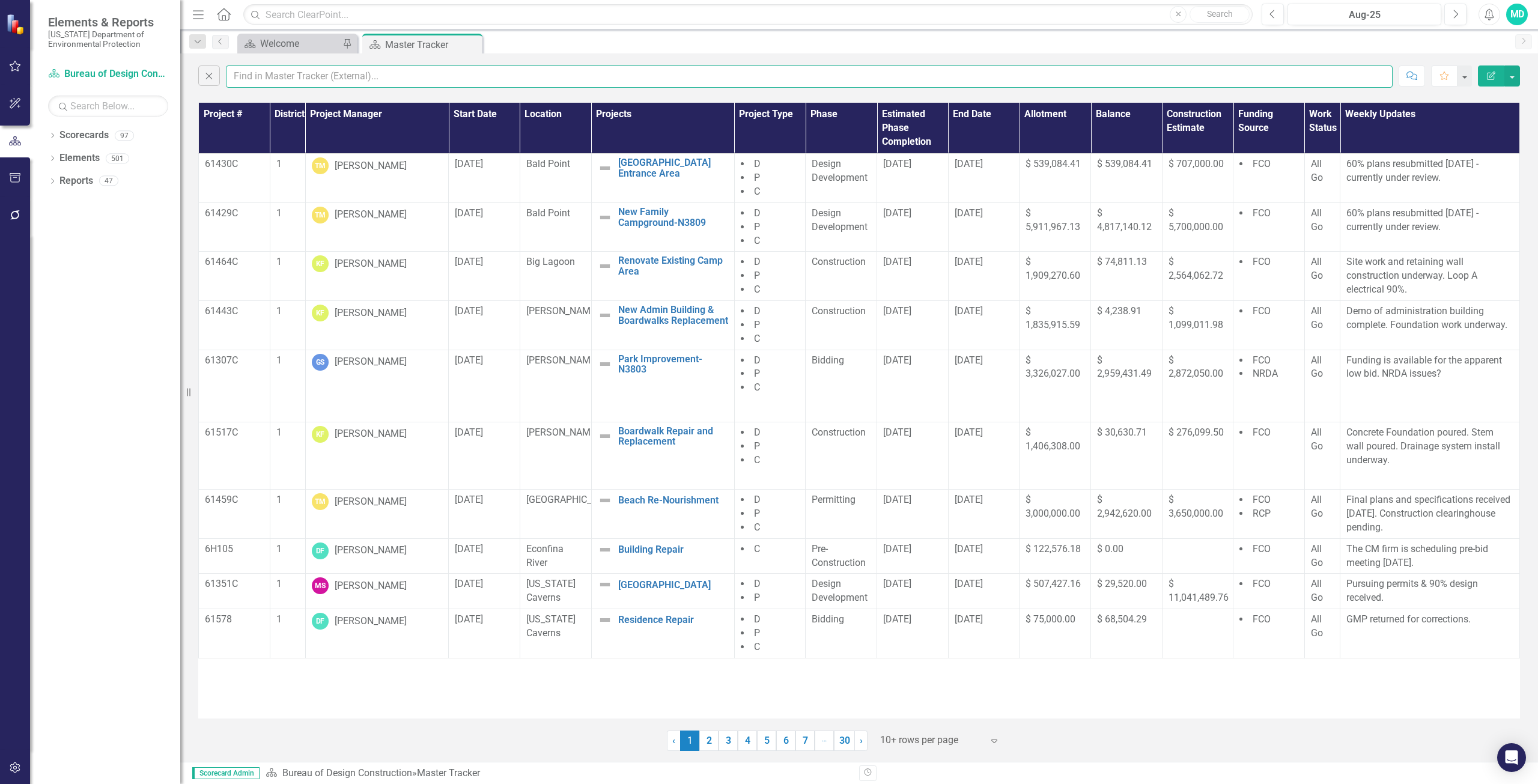
click at [302, 85] on input "text" at bounding box center [810, 77] width 1167 height 23
type input "keen"
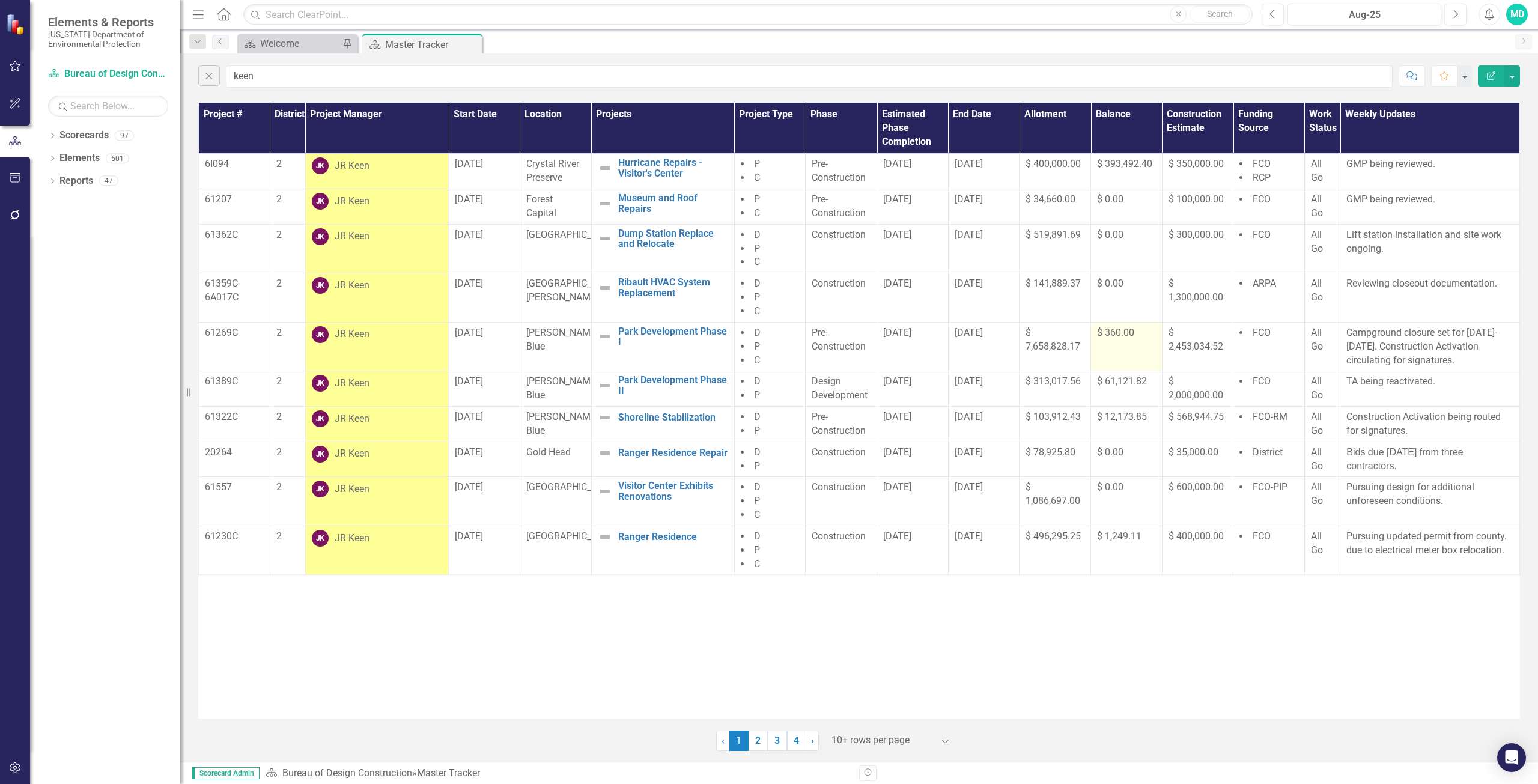
click at [1125, 334] on span "$ 360.00" at bounding box center [1115, 333] width 37 height 12
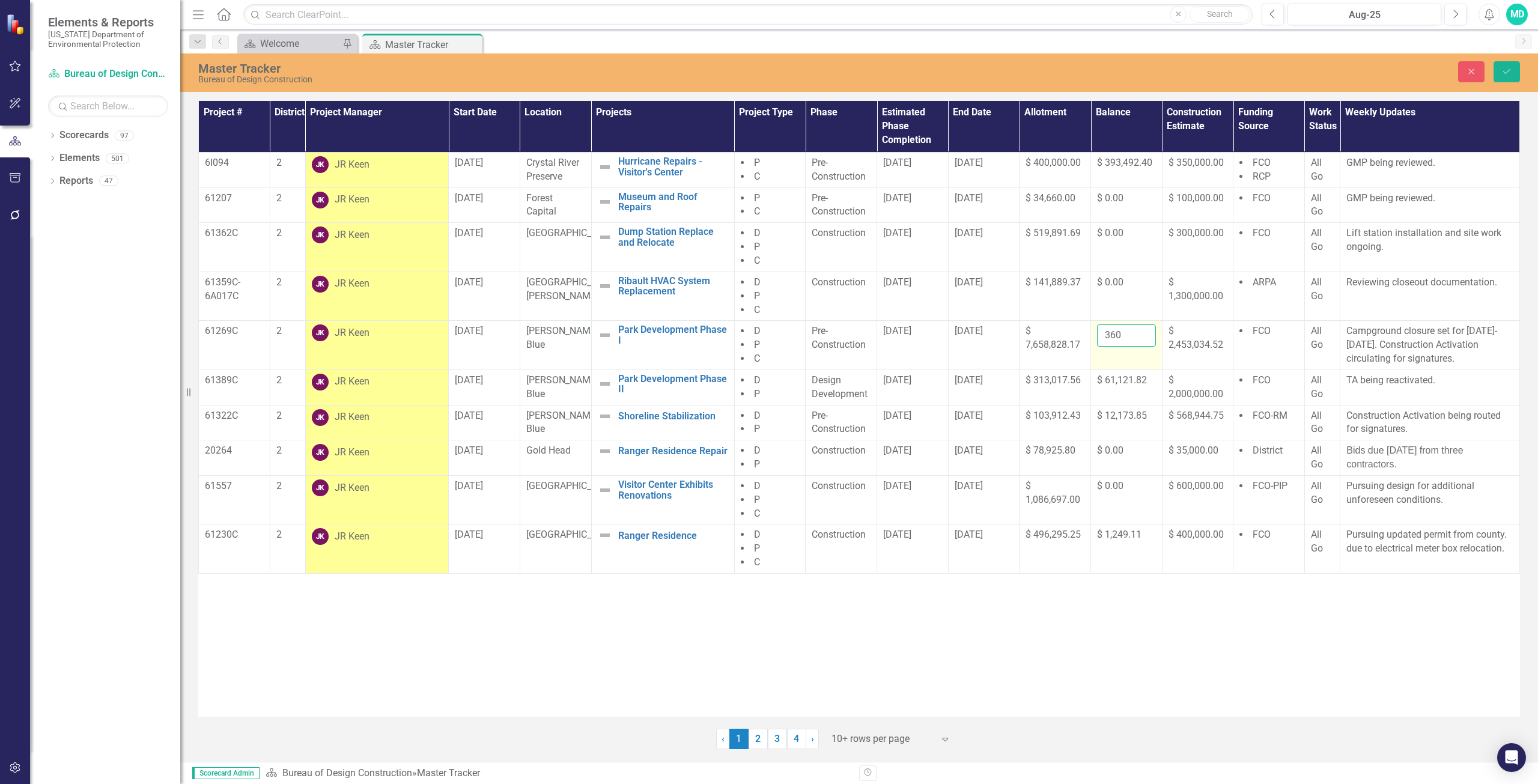
click at [1122, 336] on input "360" at bounding box center [1126, 335] width 59 height 23
type input "3"
type input "139708.13"
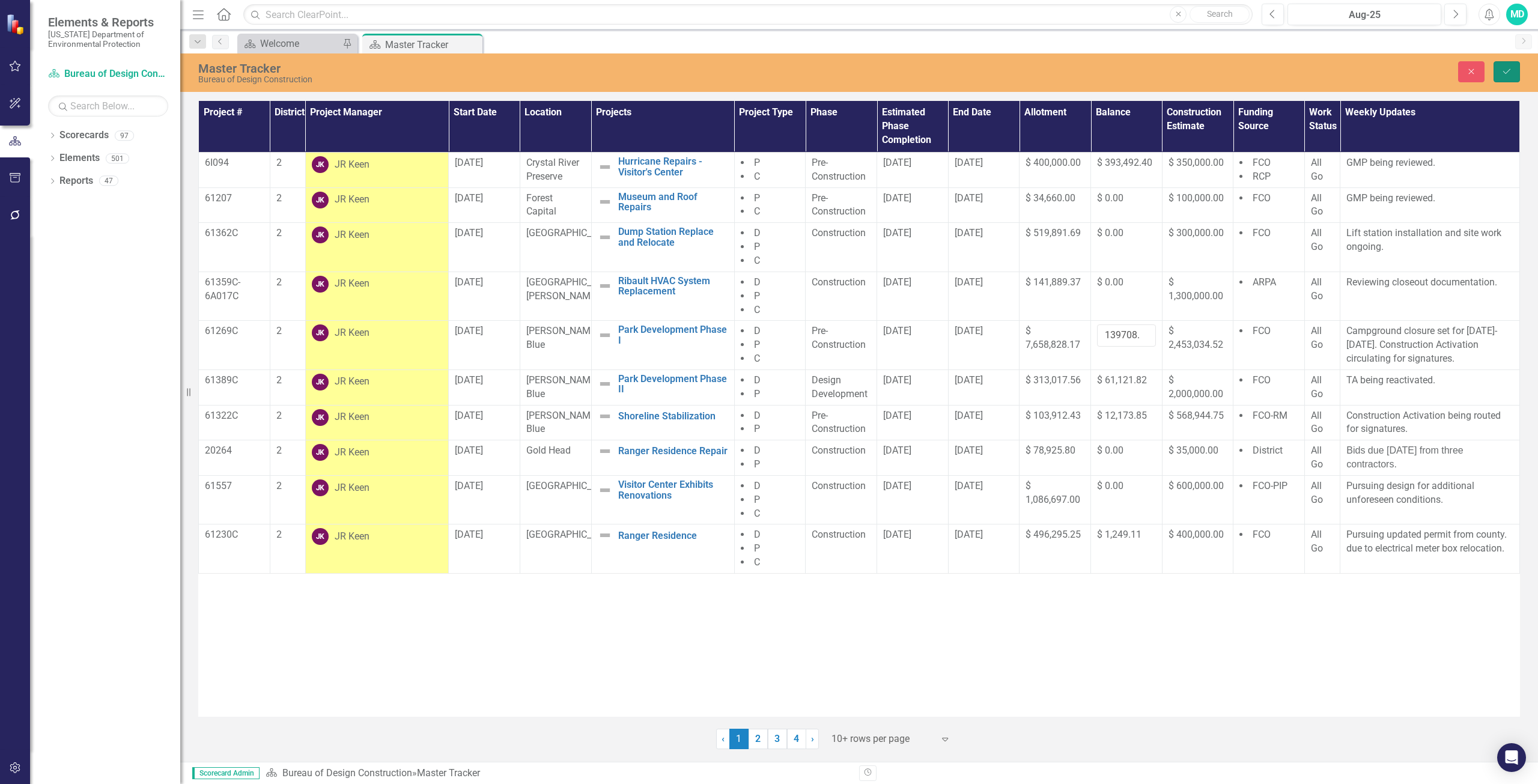
click at [1512, 66] on button "Save" at bounding box center [1506, 71] width 26 height 21
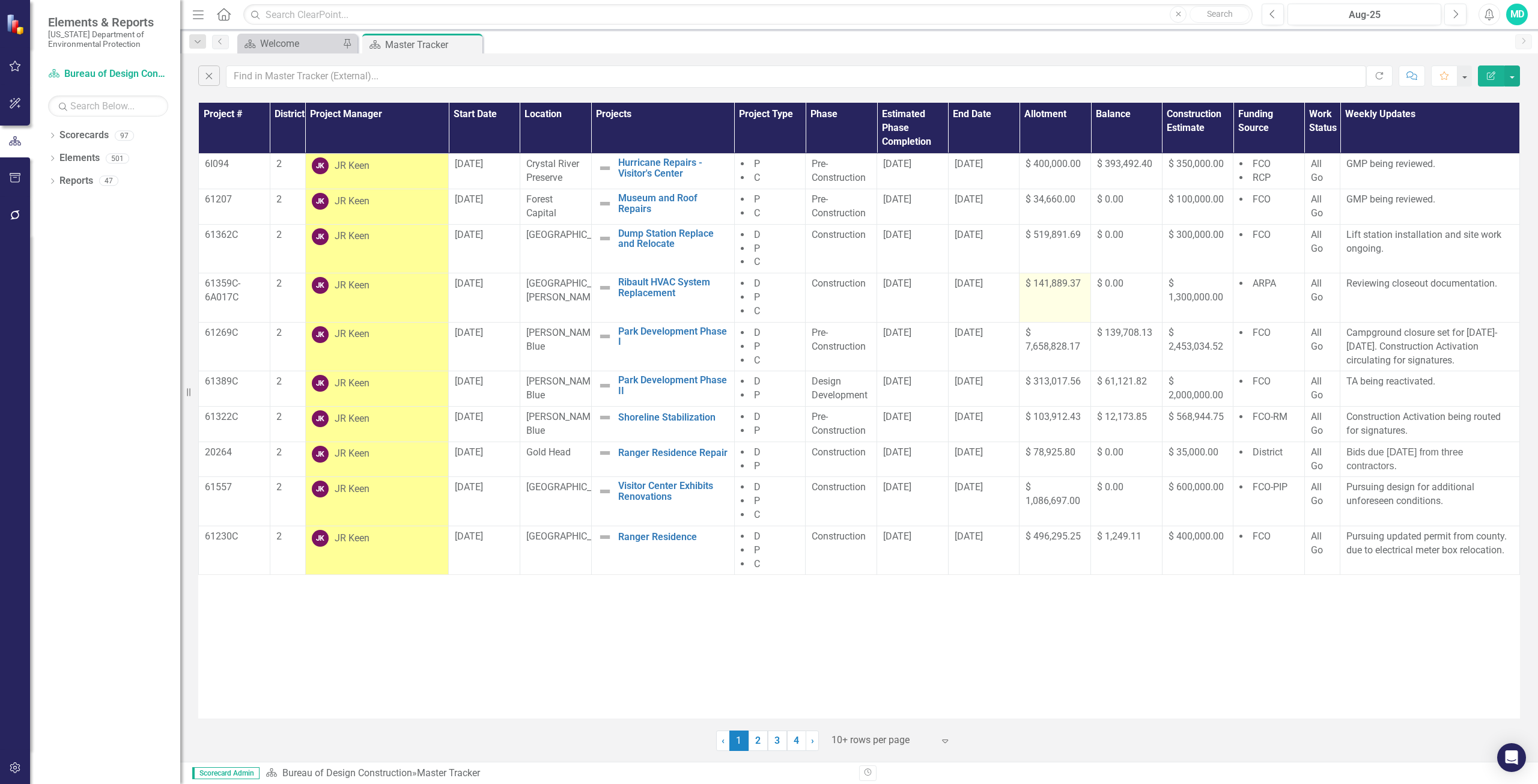
click at [1035, 284] on span "$ 141,889.37" at bounding box center [1053, 283] width 55 height 12
click at [1036, 284] on span "$ 141,889.37" at bounding box center [1053, 283] width 55 height 12
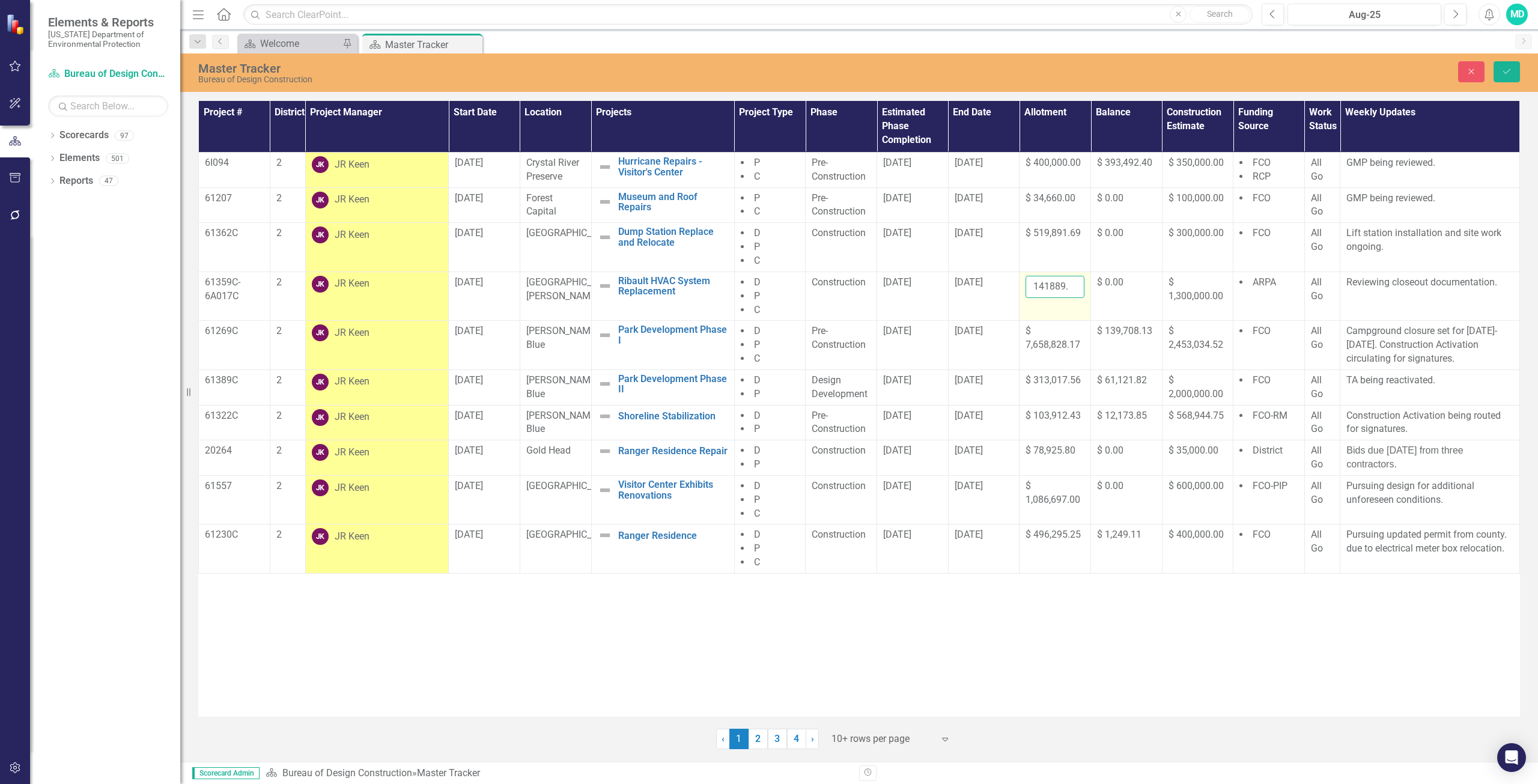
click at [1051, 287] on input "141889.37" at bounding box center [1055, 287] width 59 height 23
type input "1"
type input "2095703.39"
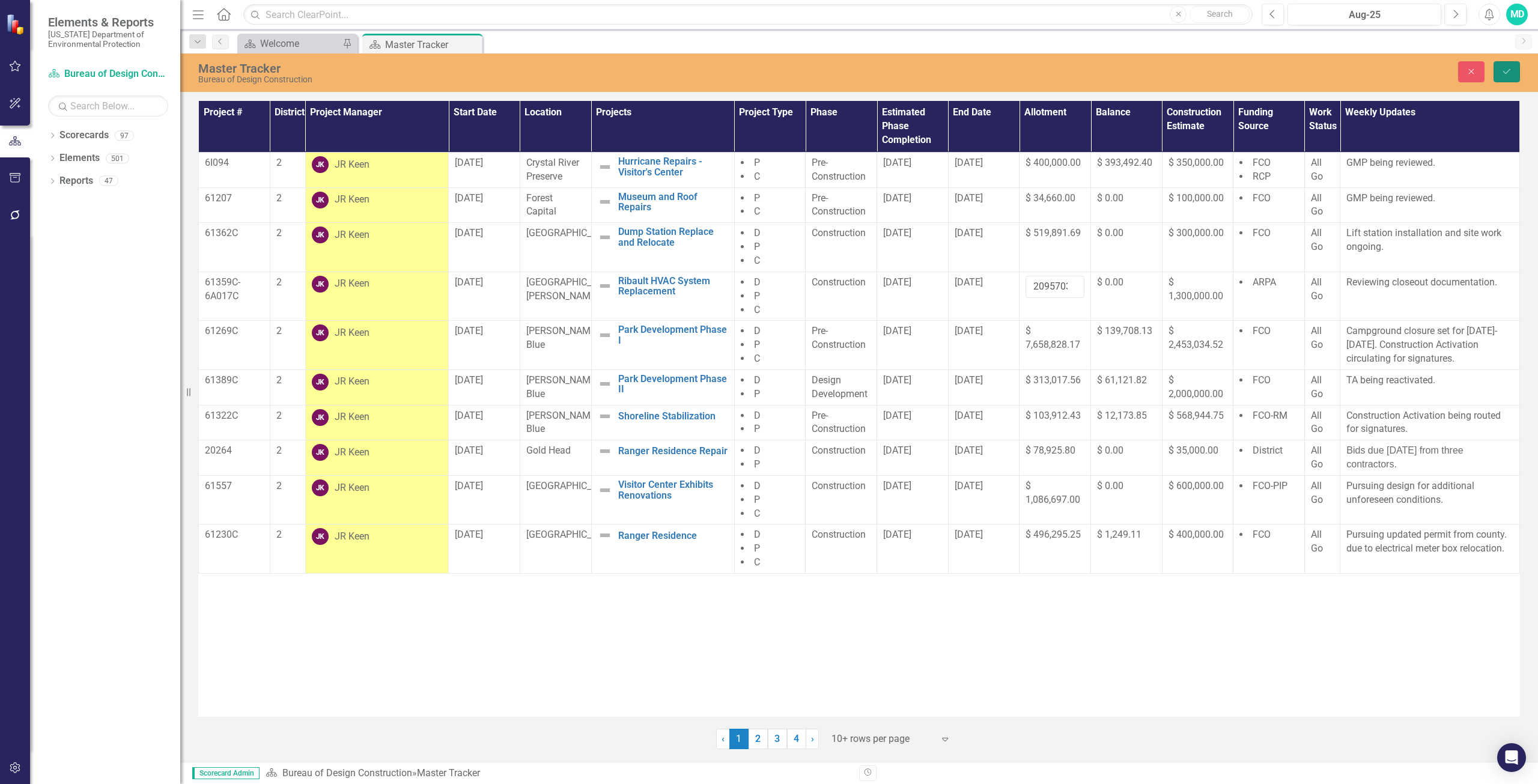
click at [1509, 71] on icon "Save" at bounding box center [1506, 71] width 11 height 8
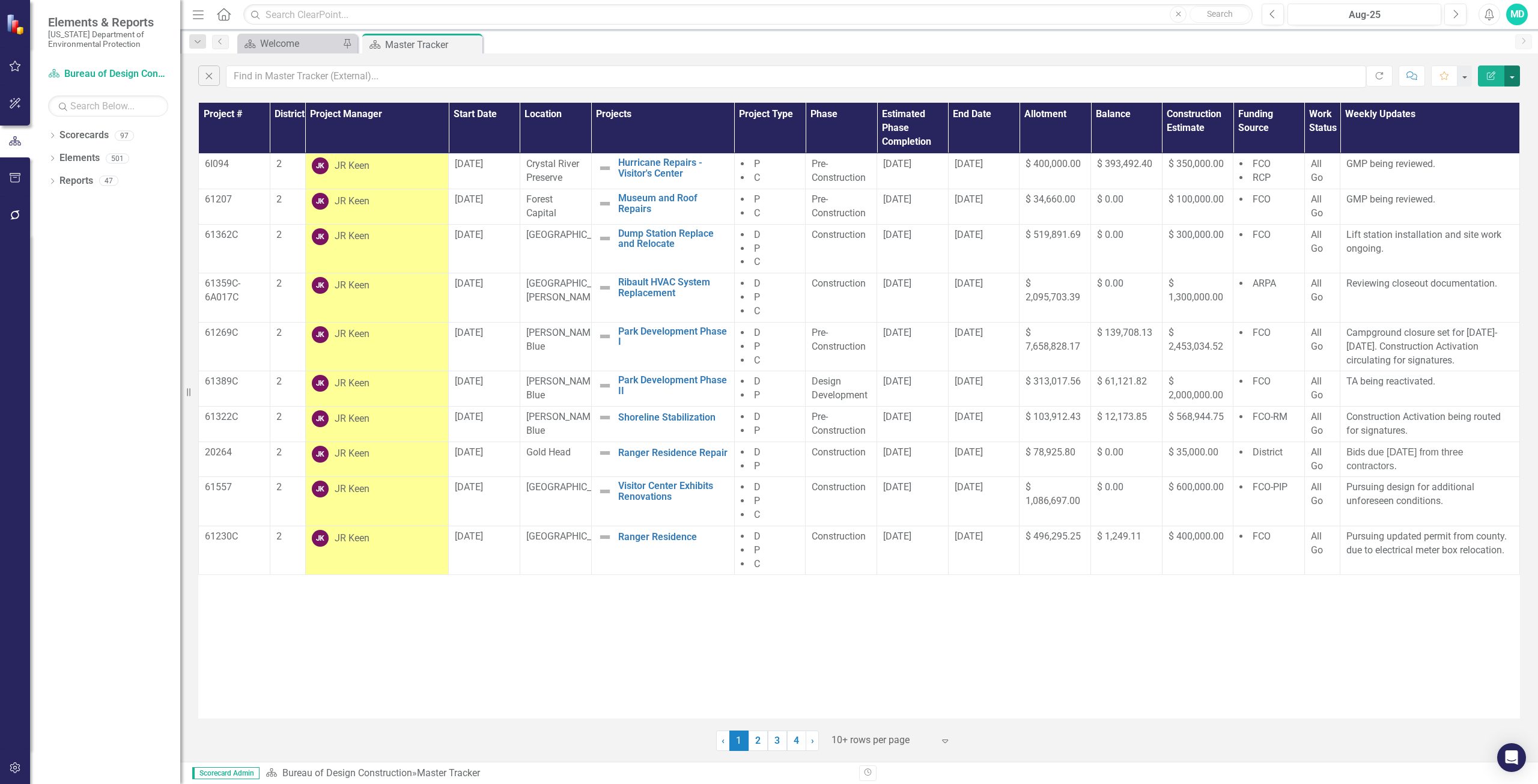
click at [1511, 80] on button "button" at bounding box center [1512, 76] width 15 height 21
click at [1520, 21] on div "MD" at bounding box center [1517, 14] width 22 height 22
click at [1472, 150] on link "Logout Log Out" at bounding box center [1479, 151] width 95 height 23
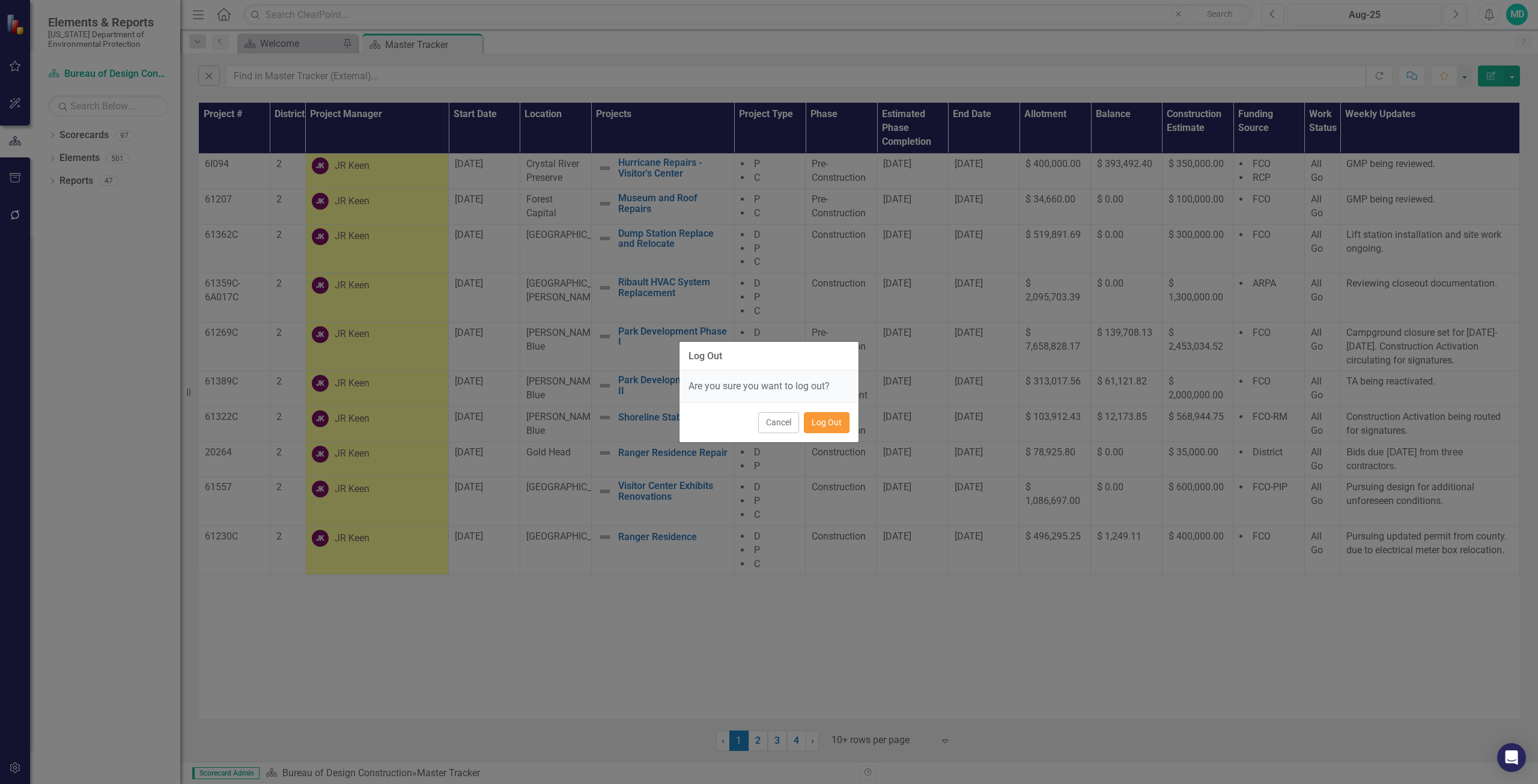
click at [826, 424] on button "Log Out" at bounding box center [827, 422] width 46 height 21
